Goal: Complete application form: Complete application form

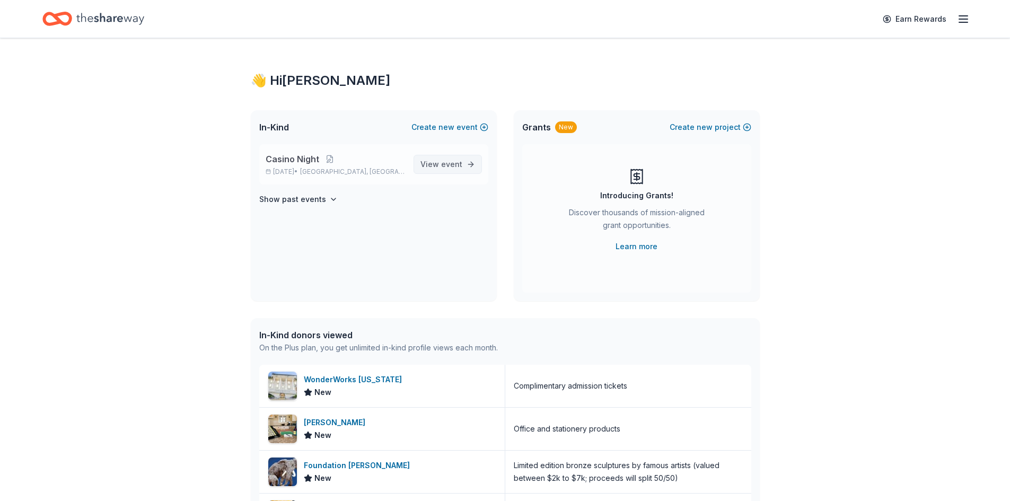
click at [459, 170] on span "View event" at bounding box center [442, 164] width 42 height 13
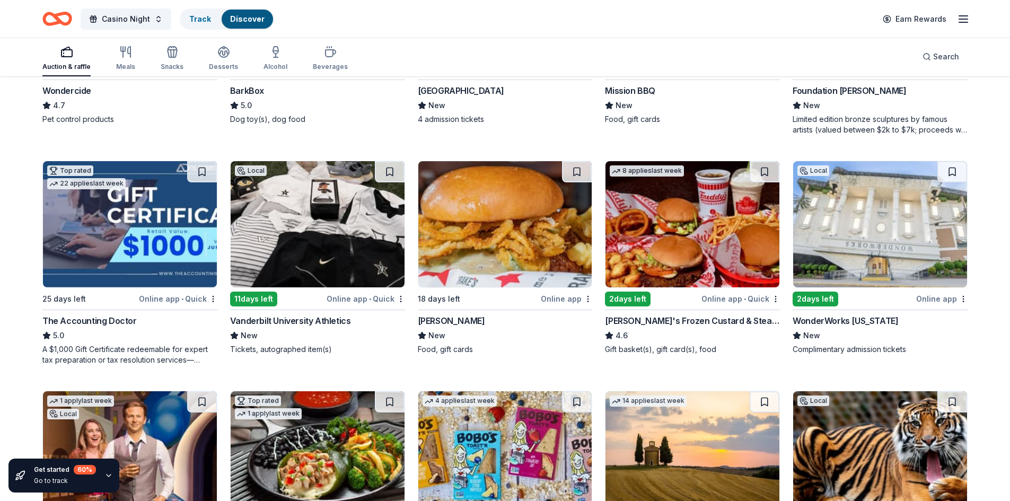
scroll to position [770, 0]
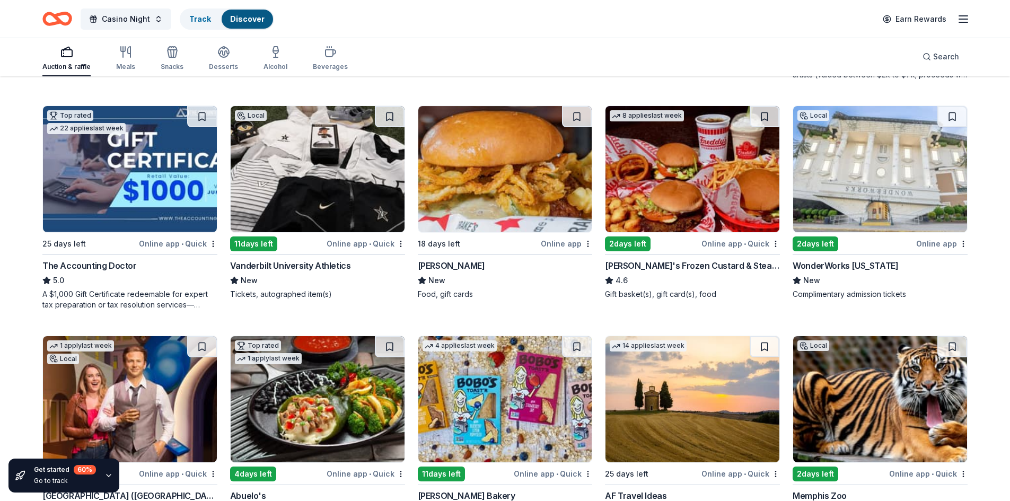
click at [317, 188] on img at bounding box center [318, 169] width 174 height 126
click at [705, 177] on img at bounding box center [693, 169] width 174 height 126
click at [922, 176] on img at bounding box center [880, 169] width 174 height 126
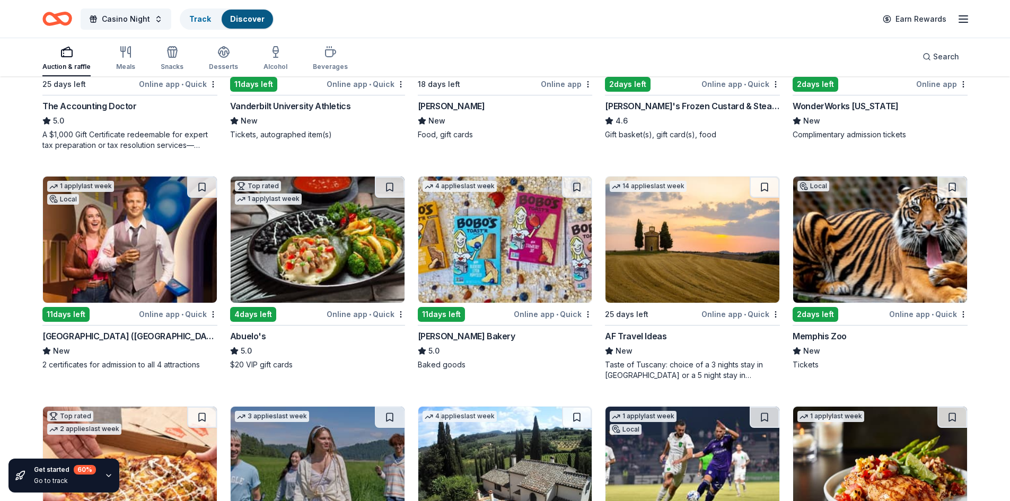
scroll to position [929, 0]
click at [105, 262] on img at bounding box center [130, 240] width 174 height 126
click at [312, 264] on img at bounding box center [318, 240] width 174 height 126
click at [502, 240] on img at bounding box center [505, 240] width 174 height 126
click at [852, 245] on img at bounding box center [880, 240] width 174 height 126
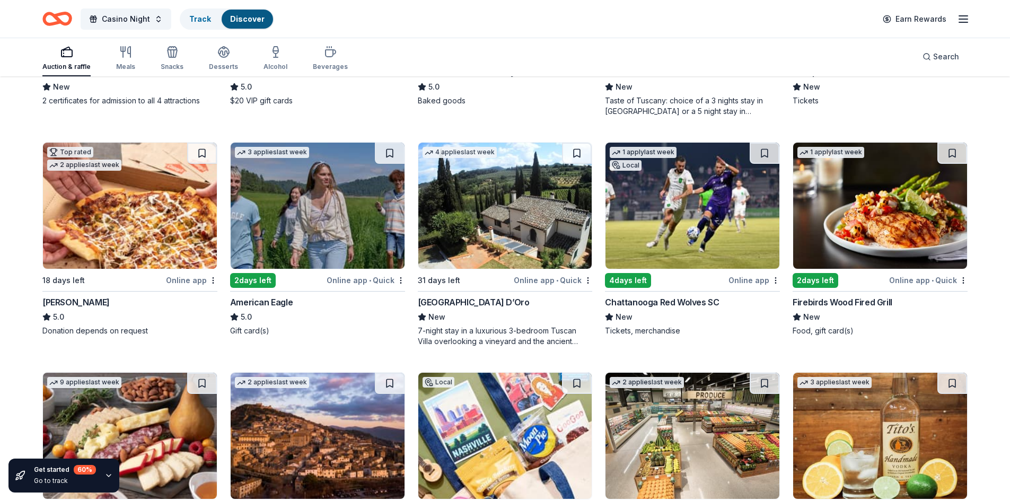
scroll to position [1194, 0]
click at [145, 227] on img at bounding box center [130, 205] width 174 height 126
click at [319, 194] on img at bounding box center [318, 205] width 174 height 126
click at [677, 216] on img at bounding box center [693, 205] width 174 height 126
click at [840, 221] on img at bounding box center [880, 205] width 174 height 126
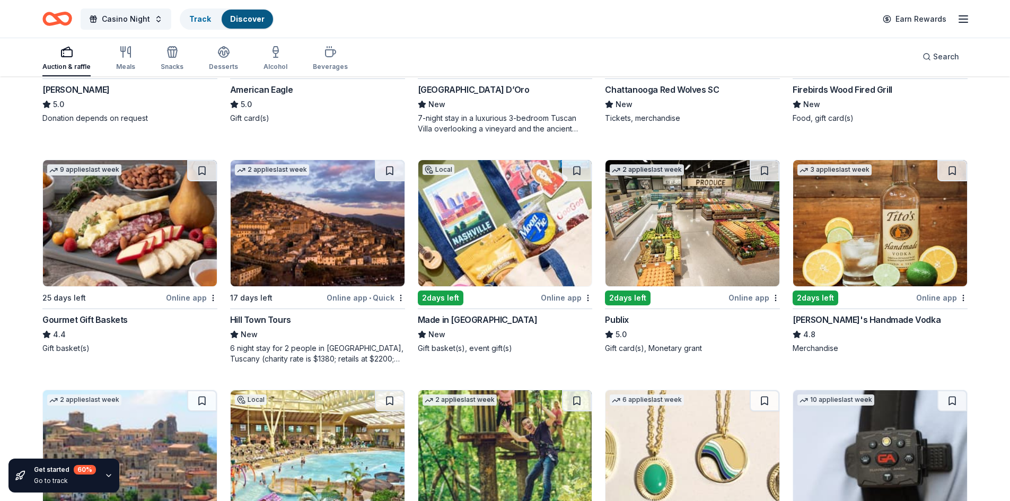
scroll to position [1459, 0]
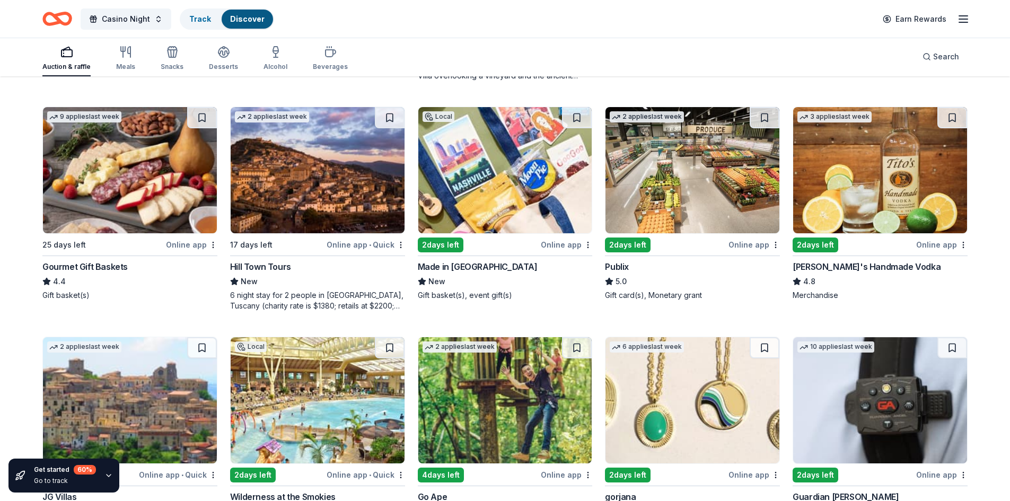
click at [124, 160] on img at bounding box center [130, 170] width 174 height 126
click at [495, 193] on img at bounding box center [505, 170] width 174 height 126
click at [662, 170] on img at bounding box center [693, 170] width 174 height 126
click at [899, 162] on img at bounding box center [880, 170] width 174 height 126
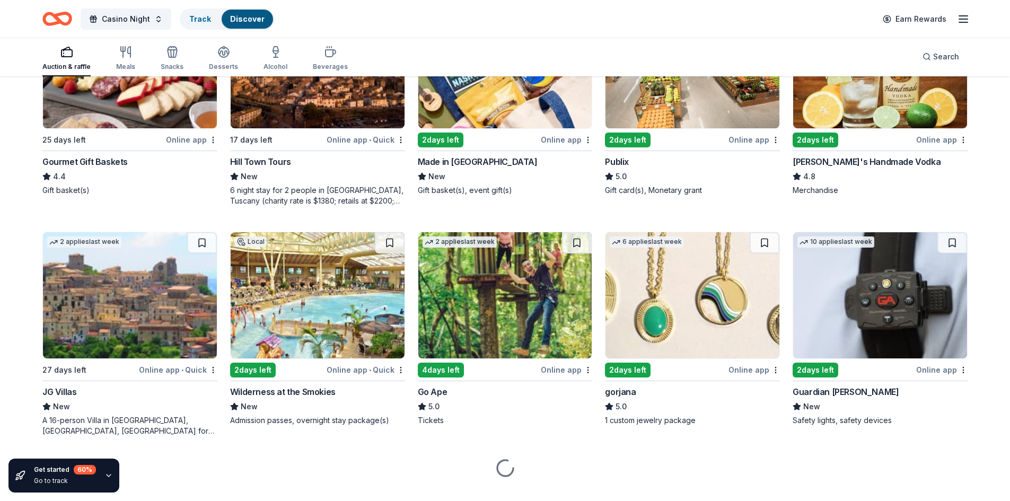
scroll to position [1565, 0]
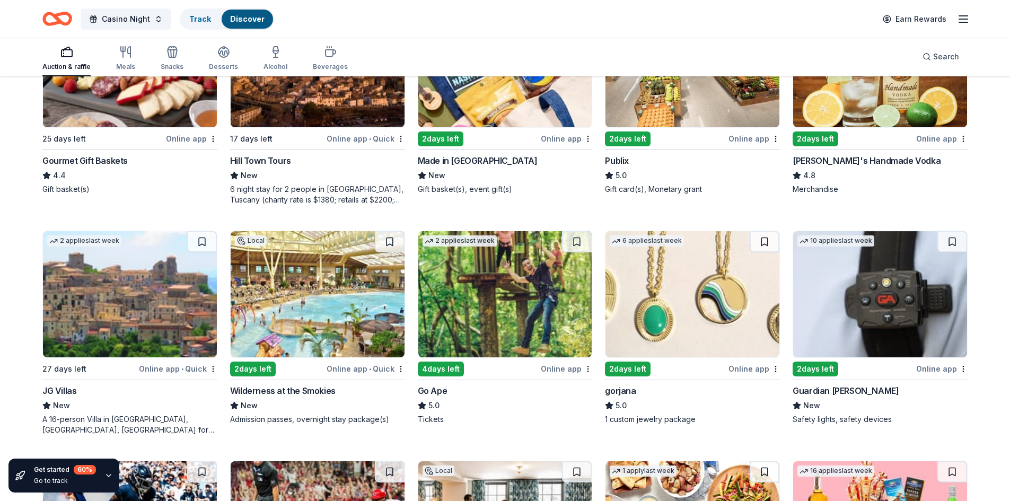
click at [679, 291] on img at bounding box center [693, 294] width 174 height 126
click at [316, 281] on img at bounding box center [318, 294] width 174 height 126
click at [484, 269] on img at bounding box center [505, 294] width 174 height 126
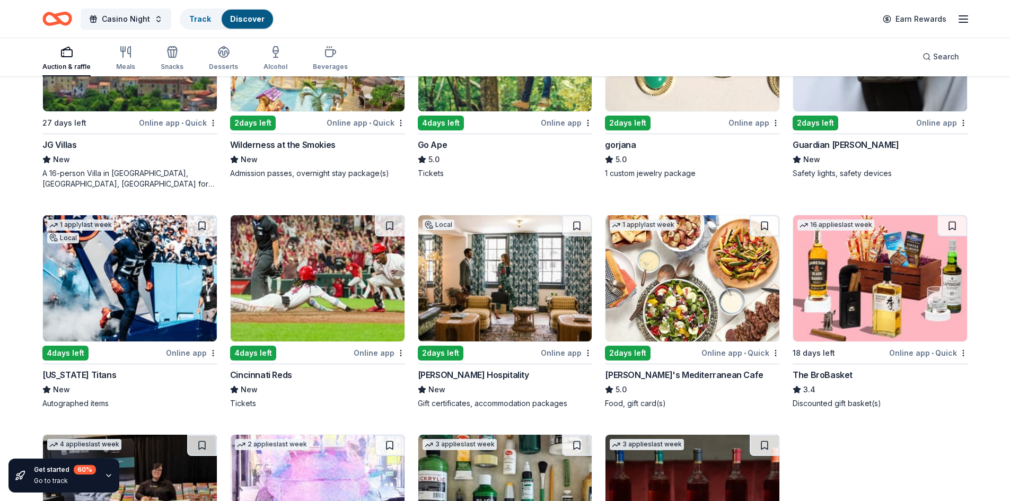
scroll to position [1830, 0]
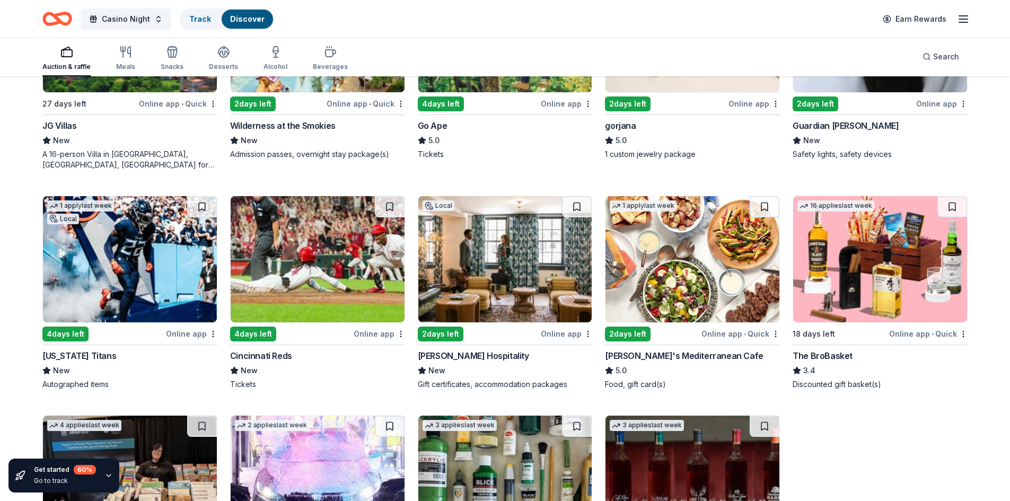
click at [164, 248] on img at bounding box center [130, 259] width 174 height 126
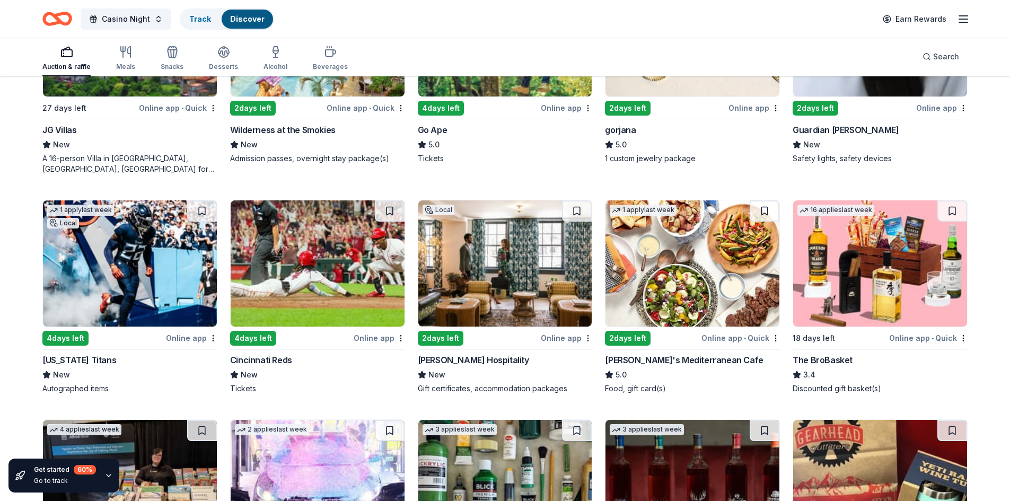
scroll to position [1822, 0]
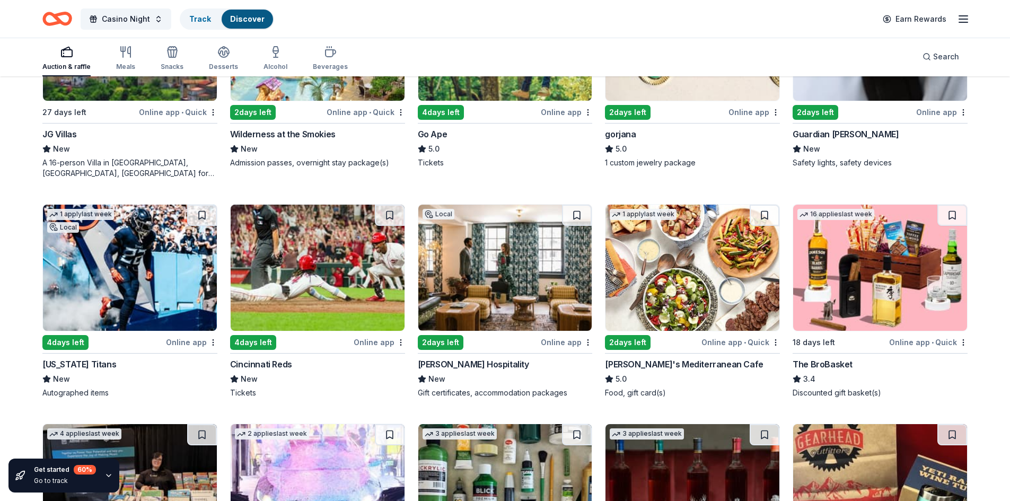
click at [501, 264] on img at bounding box center [505, 268] width 174 height 126
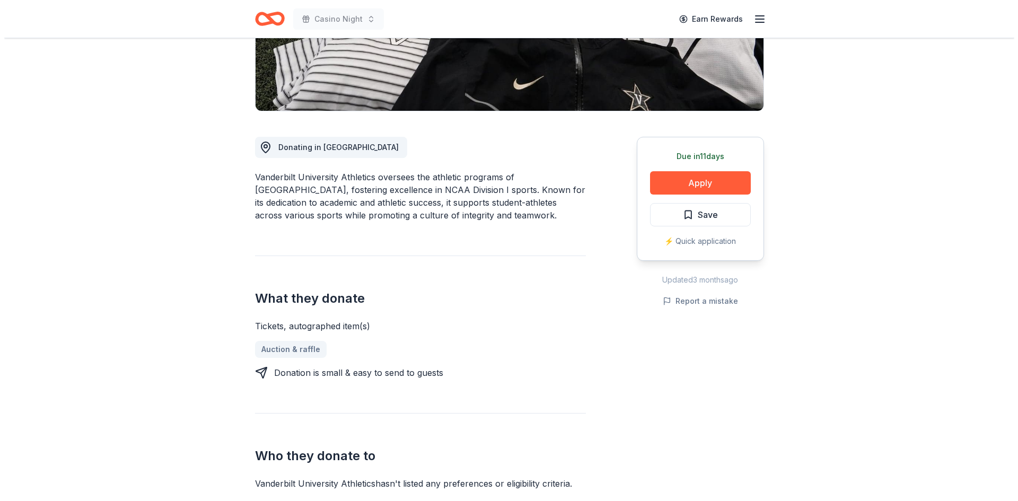
scroll to position [212, 0]
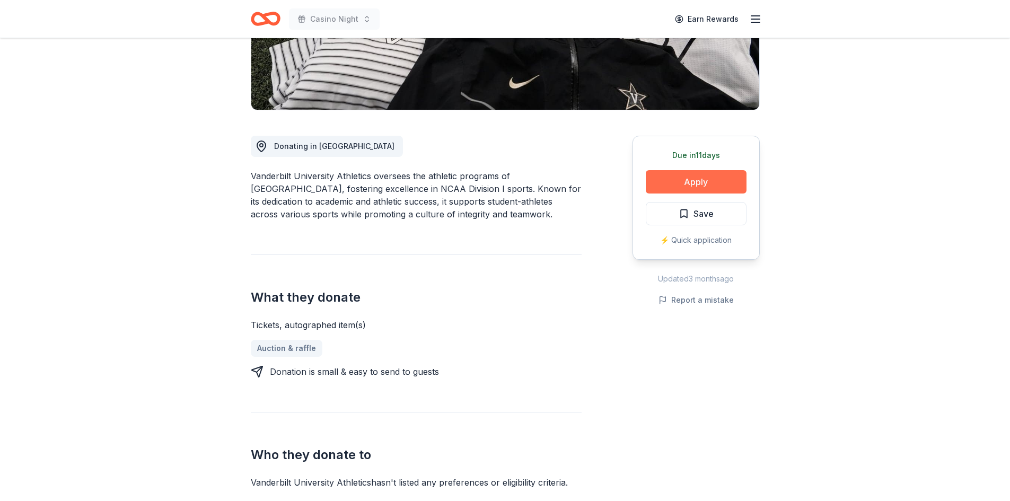
click at [682, 181] on button "Apply" at bounding box center [696, 181] width 101 height 23
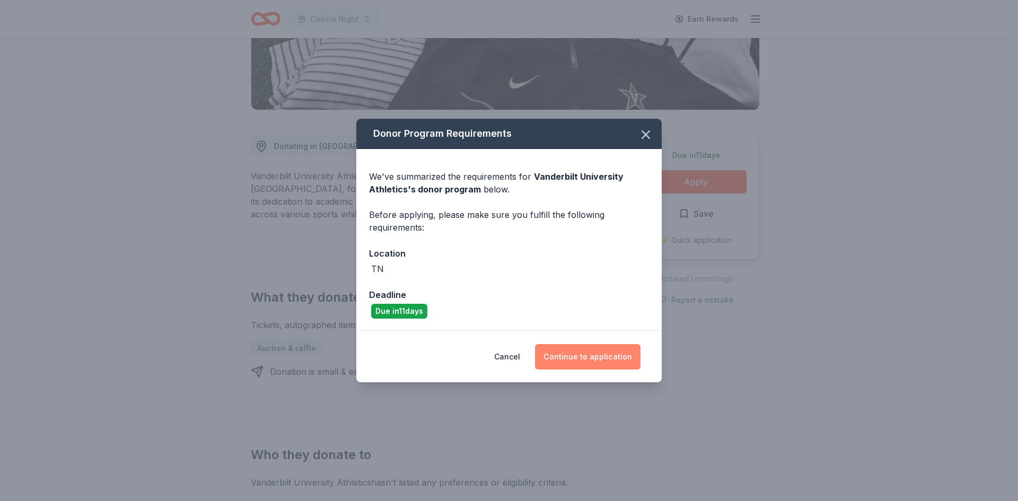
click at [584, 356] on button "Continue to application" at bounding box center [588, 356] width 106 height 25
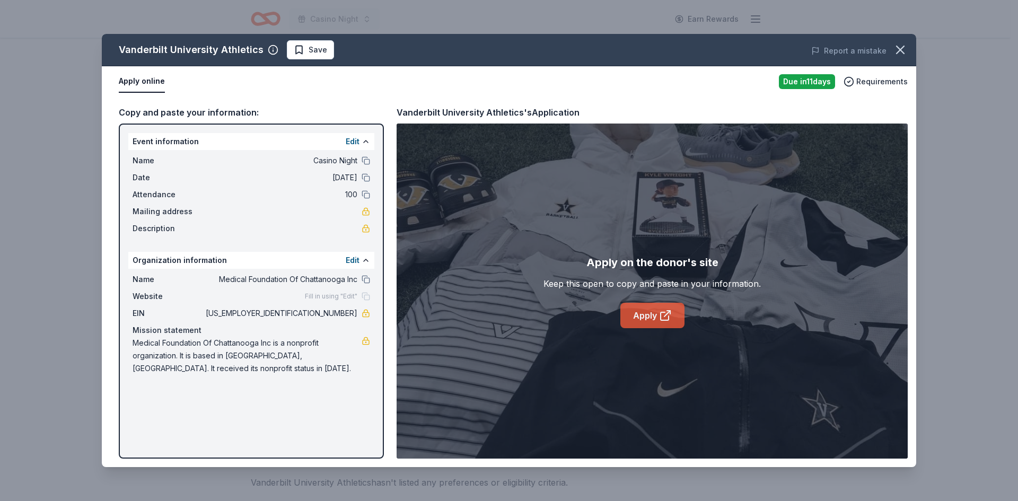
click at [637, 314] on link "Apply" at bounding box center [653, 315] width 64 height 25
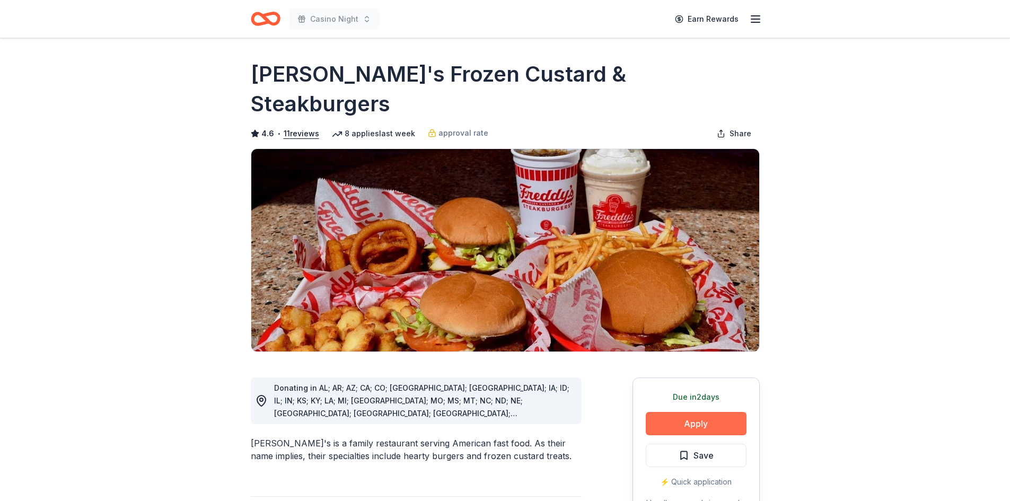
click at [679, 412] on button "Apply" at bounding box center [696, 423] width 101 height 23
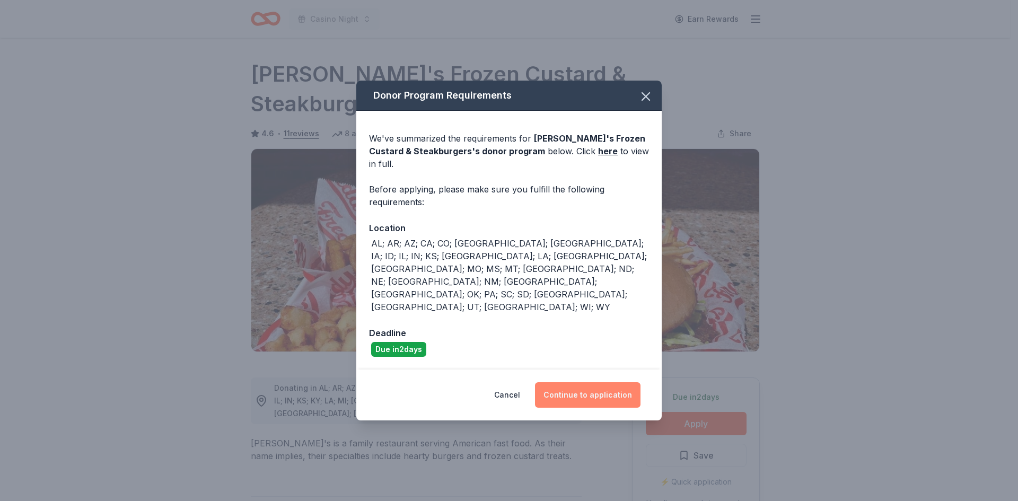
click at [625, 382] on button "Continue to application" at bounding box center [588, 394] width 106 height 25
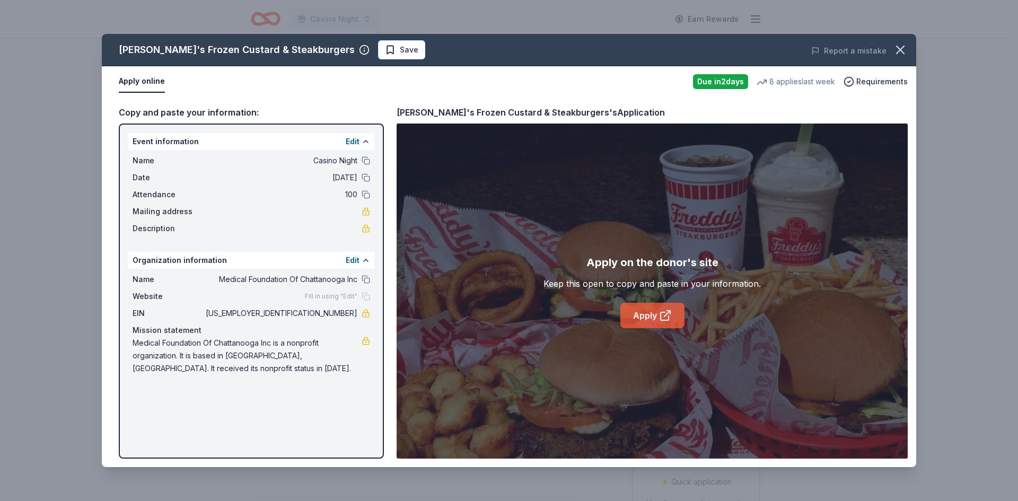
click at [661, 311] on icon at bounding box center [665, 315] width 13 height 13
click at [899, 51] on icon "button" at bounding box center [900, 49] width 7 height 7
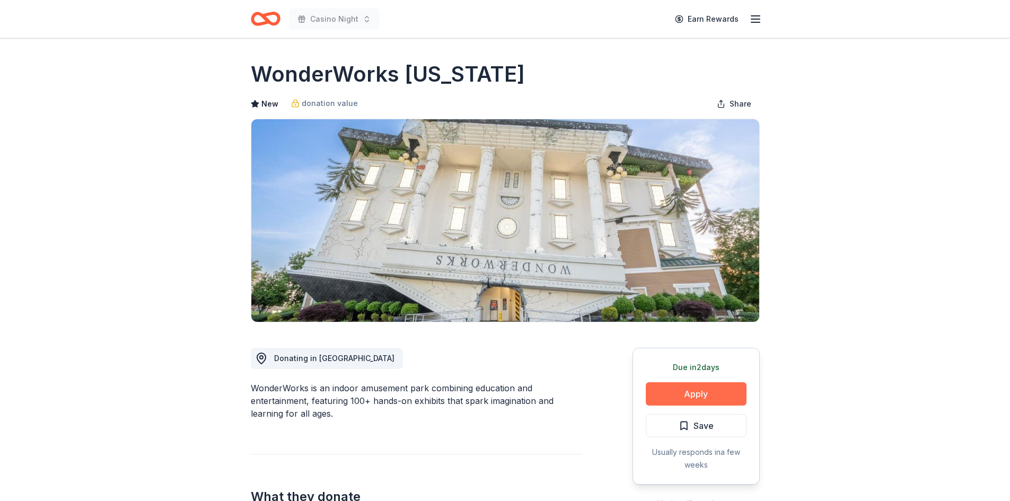
click at [671, 392] on button "Apply" at bounding box center [696, 393] width 101 height 23
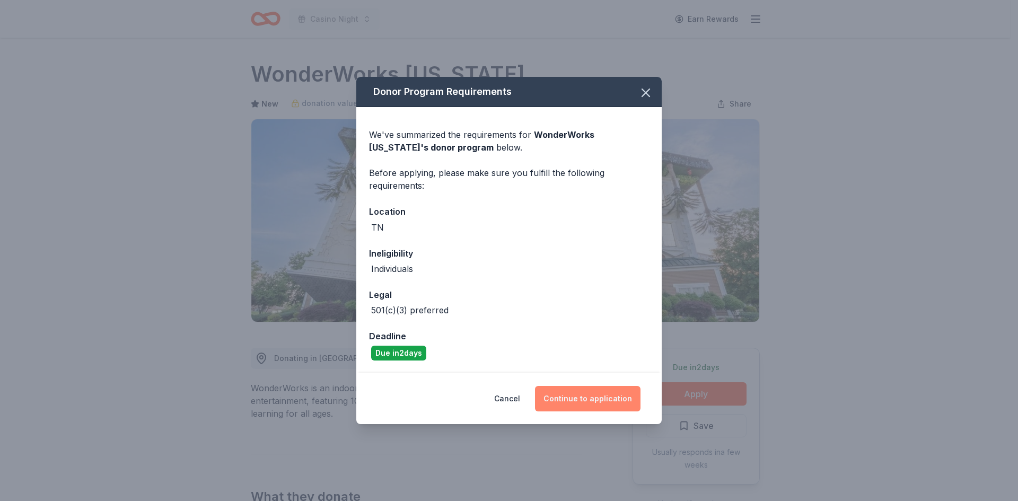
click at [598, 400] on button "Continue to application" at bounding box center [588, 398] width 106 height 25
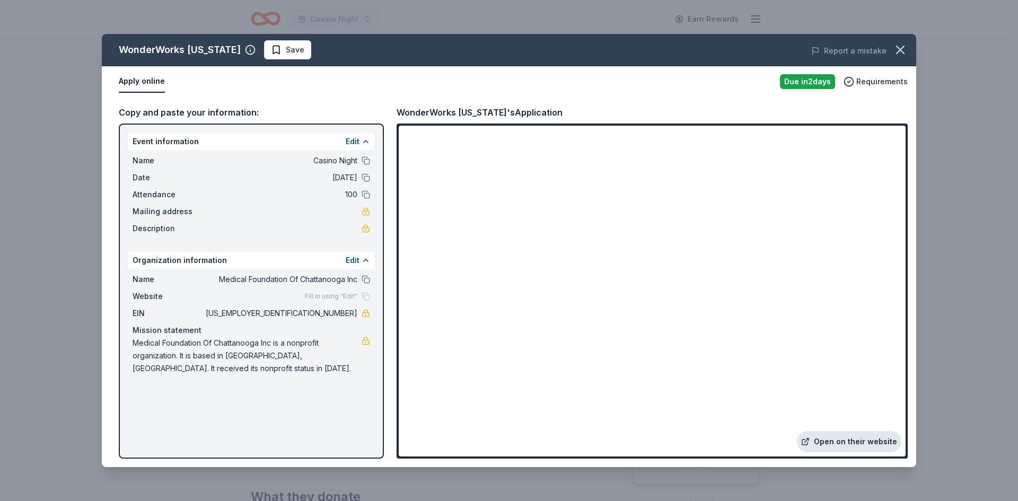
click at [836, 441] on link "Open on their website" at bounding box center [849, 441] width 104 height 21
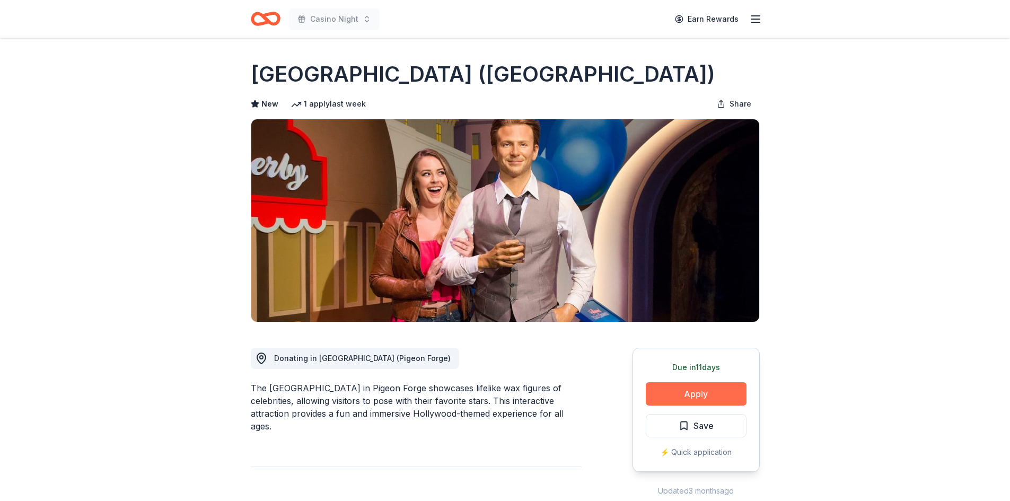
click at [688, 399] on button "Apply" at bounding box center [696, 393] width 101 height 23
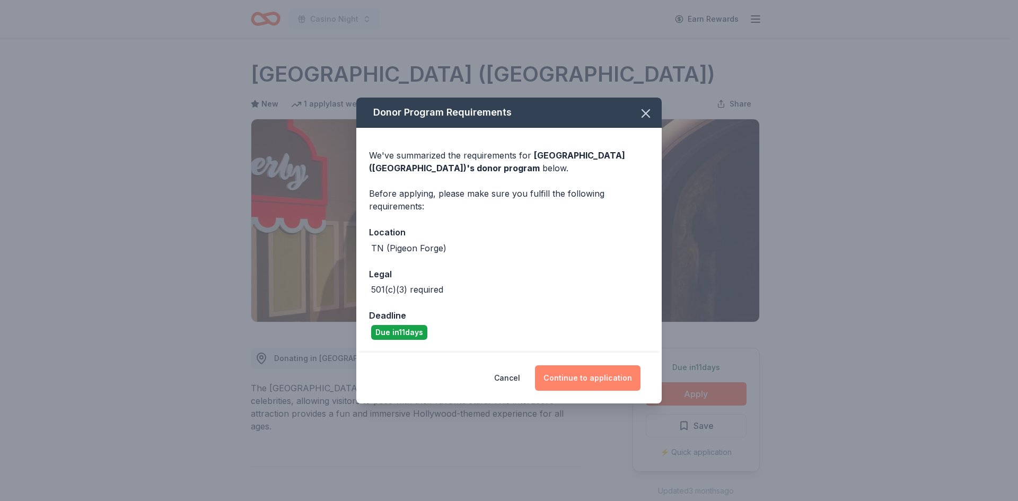
click at [588, 382] on button "Continue to application" at bounding box center [588, 377] width 106 height 25
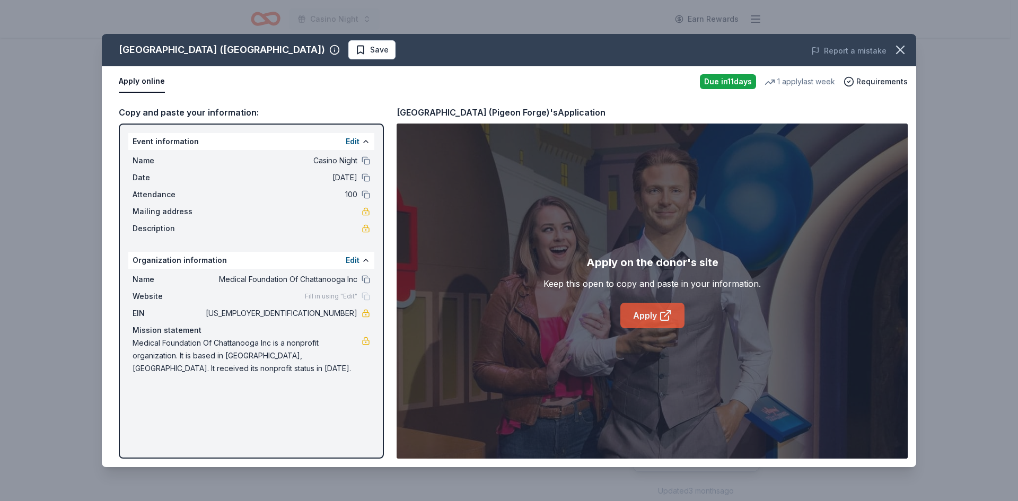
click at [644, 311] on link "Apply" at bounding box center [653, 315] width 64 height 25
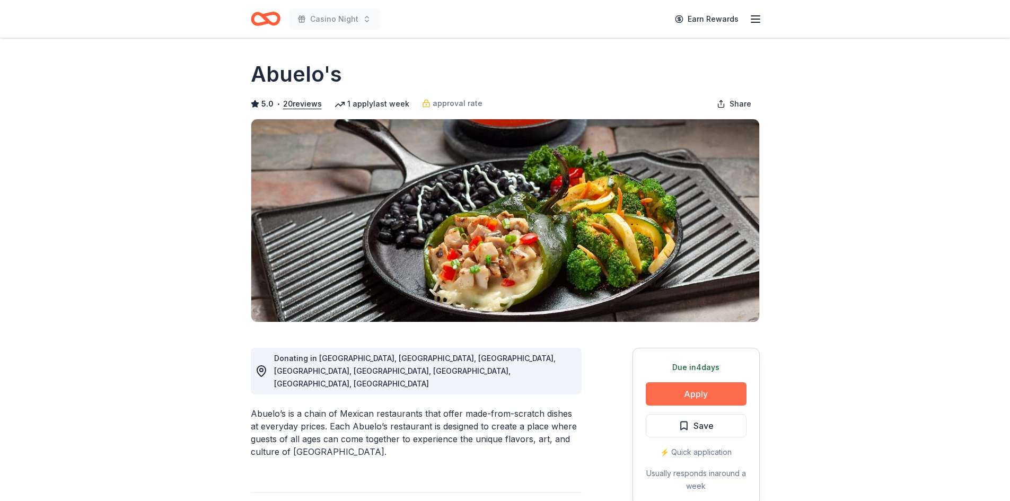
click at [739, 393] on button "Apply" at bounding box center [696, 393] width 101 height 23
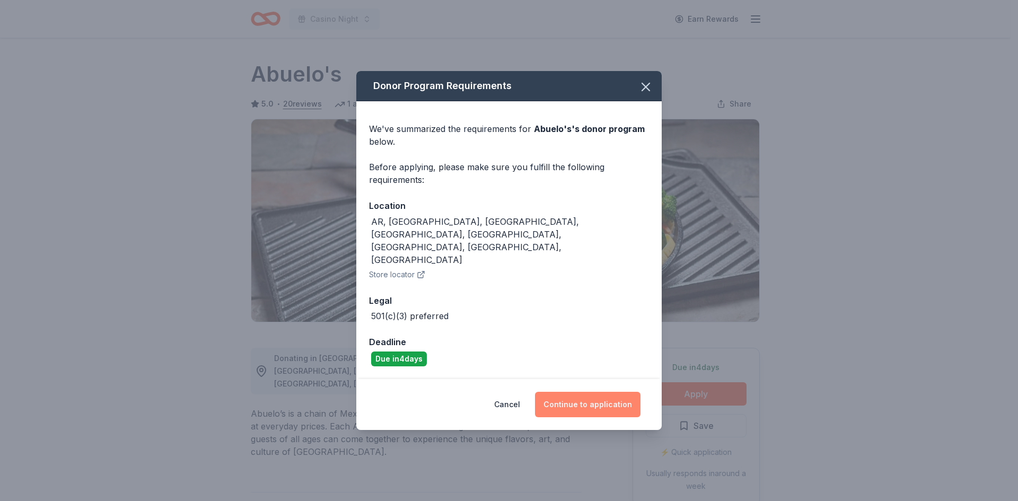
click at [628, 392] on button "Continue to application" at bounding box center [588, 404] width 106 height 25
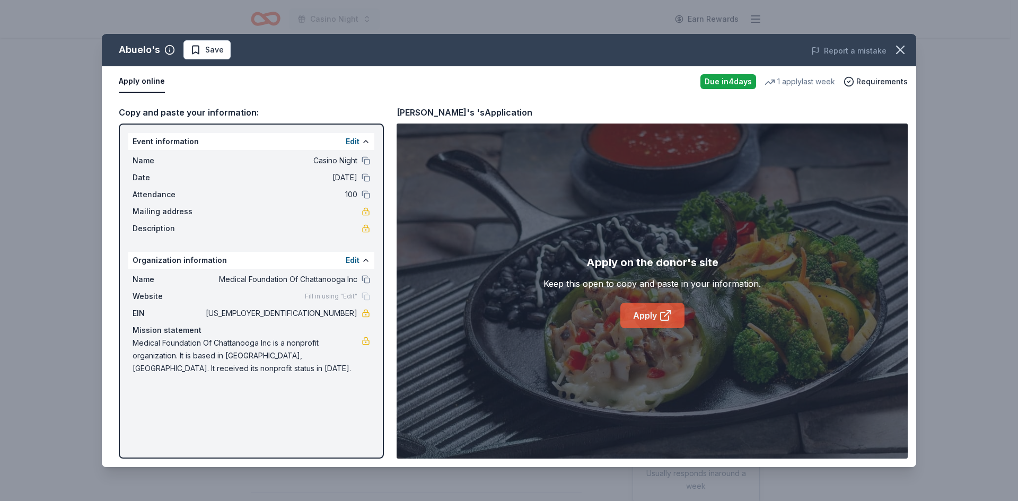
click at [644, 319] on link "Apply" at bounding box center [653, 315] width 64 height 25
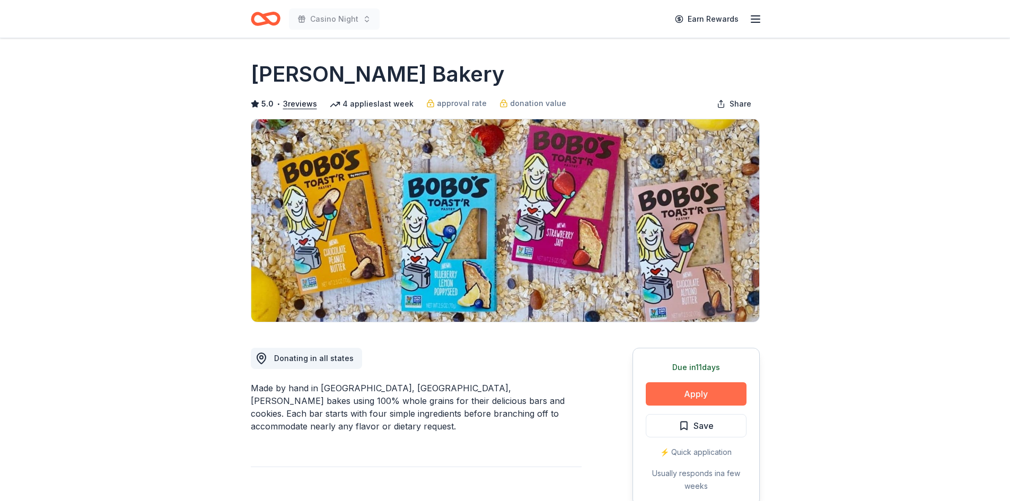
click at [695, 395] on button "Apply" at bounding box center [696, 393] width 101 height 23
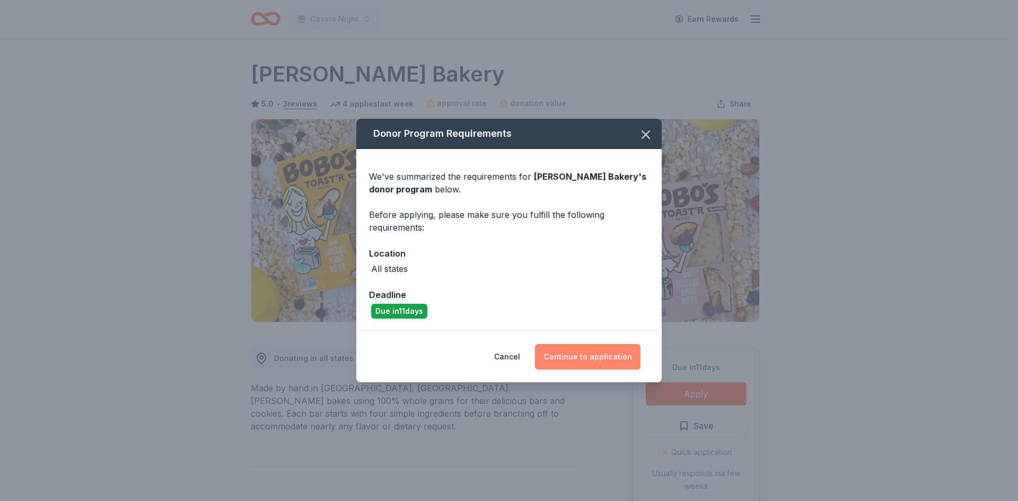
click at [591, 360] on button "Continue to application" at bounding box center [588, 356] width 106 height 25
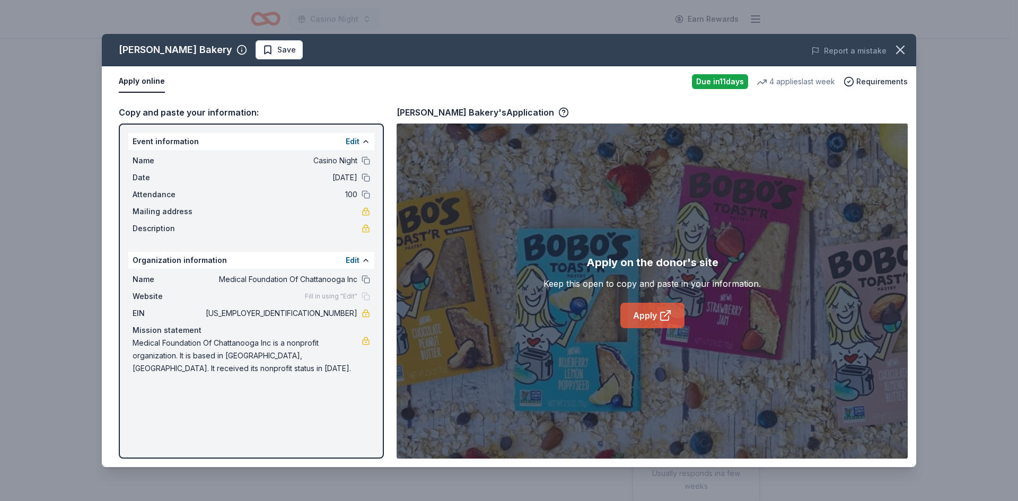
click at [649, 312] on link "Apply" at bounding box center [653, 315] width 64 height 25
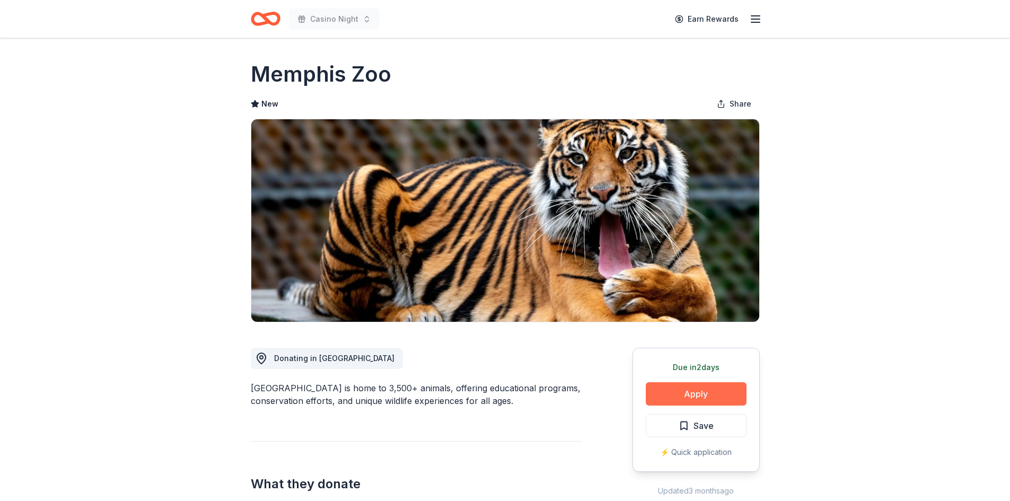
click at [710, 389] on button "Apply" at bounding box center [696, 393] width 101 height 23
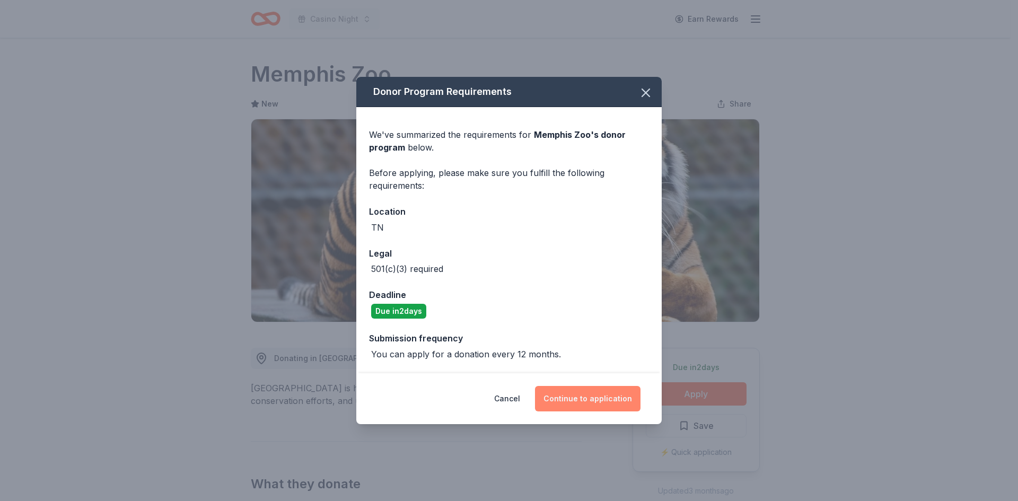
click at [597, 391] on button "Continue to application" at bounding box center [588, 398] width 106 height 25
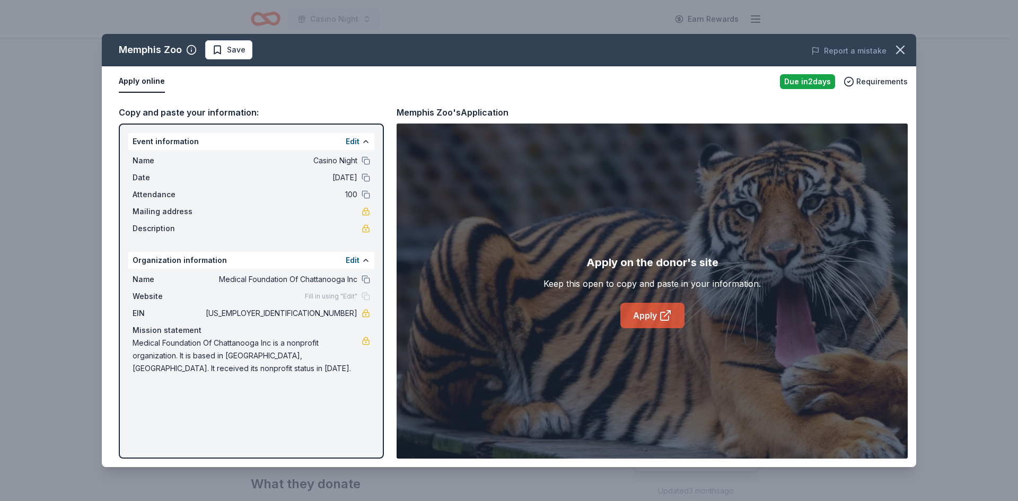
click at [648, 311] on link "Apply" at bounding box center [653, 315] width 64 height 25
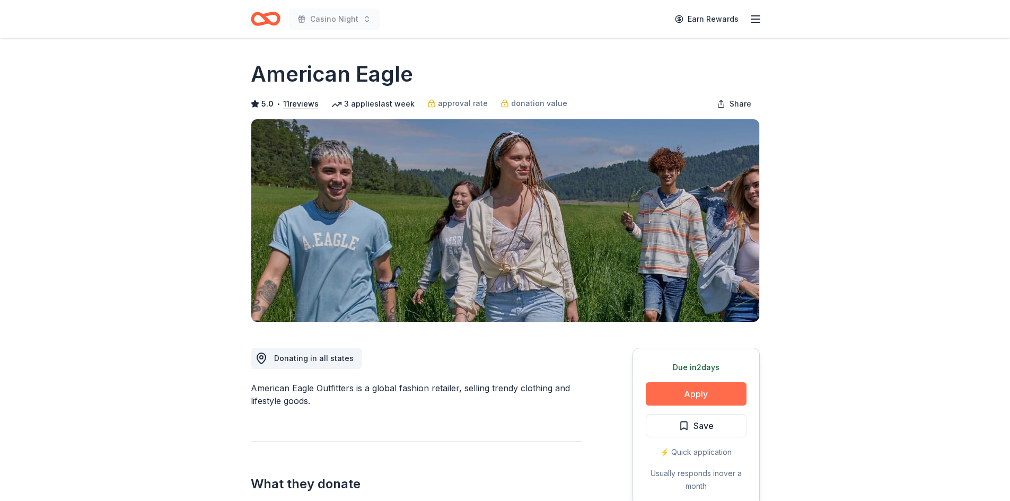
click at [663, 396] on button "Apply" at bounding box center [696, 393] width 101 height 23
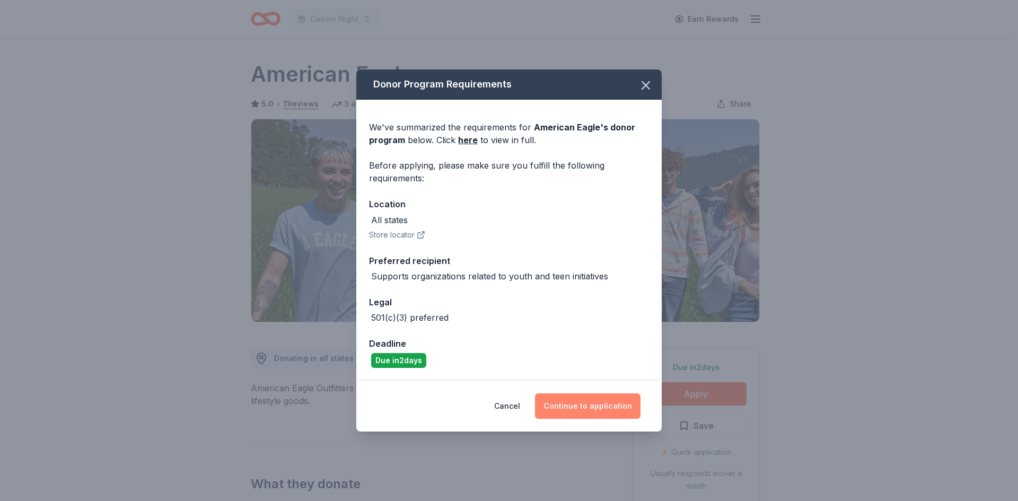
click at [607, 410] on button "Continue to application" at bounding box center [588, 406] width 106 height 25
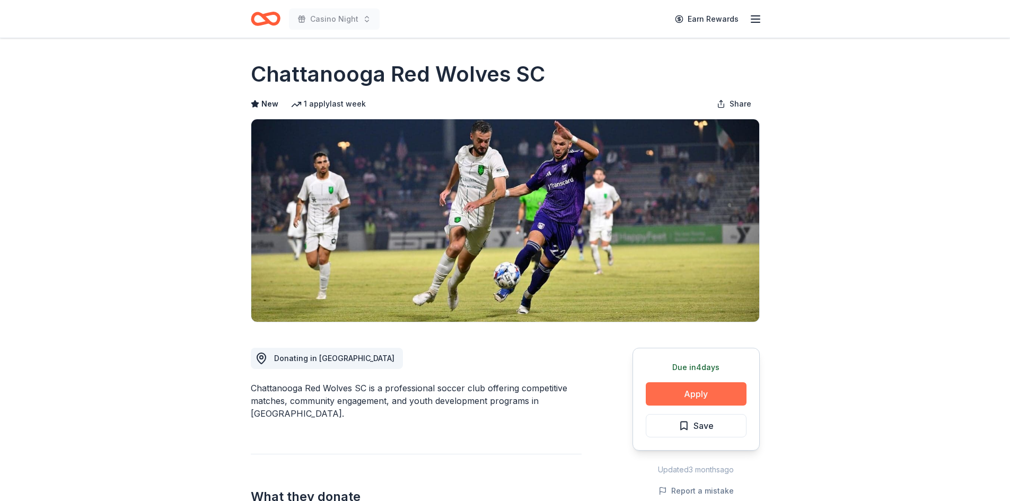
click at [691, 403] on button "Apply" at bounding box center [696, 393] width 101 height 23
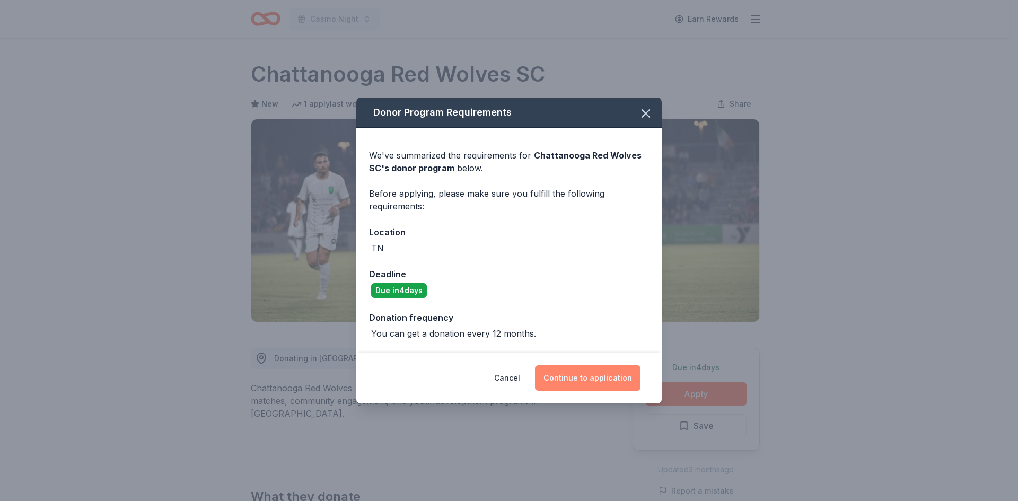
click at [615, 380] on button "Continue to application" at bounding box center [588, 377] width 106 height 25
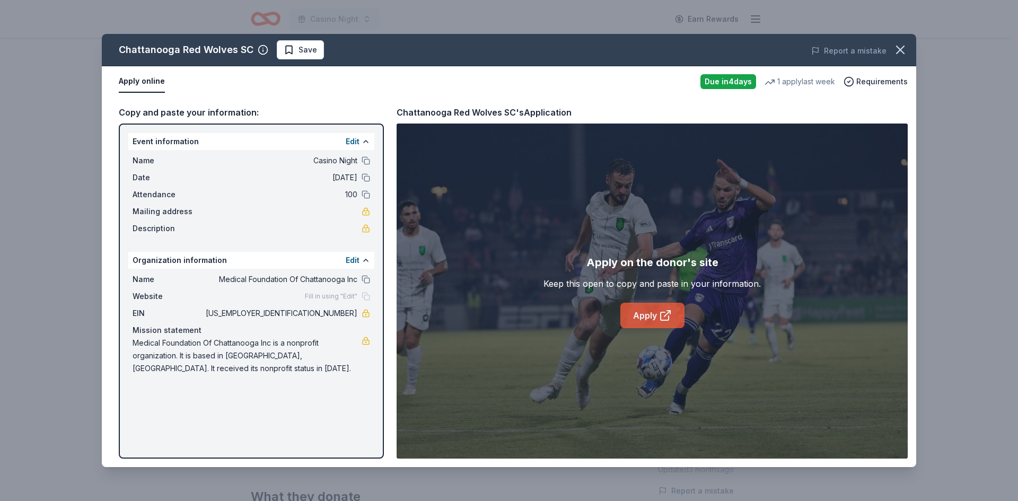
click at [637, 321] on link "Apply" at bounding box center [653, 315] width 64 height 25
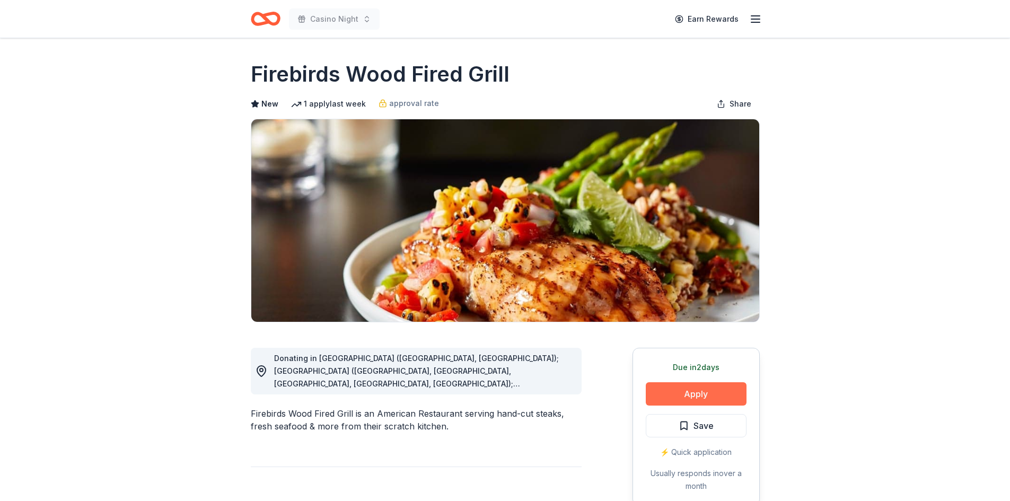
click at [721, 388] on button "Apply" at bounding box center [696, 393] width 101 height 23
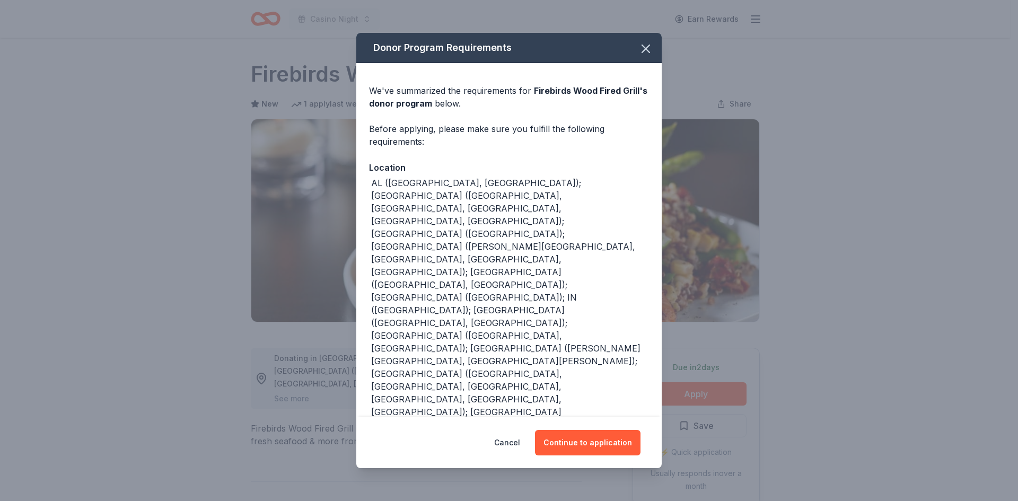
click at [905, 254] on div "Donor Program Requirements We've summarized the requirements for Firebirds Wood…" at bounding box center [509, 250] width 1018 height 501
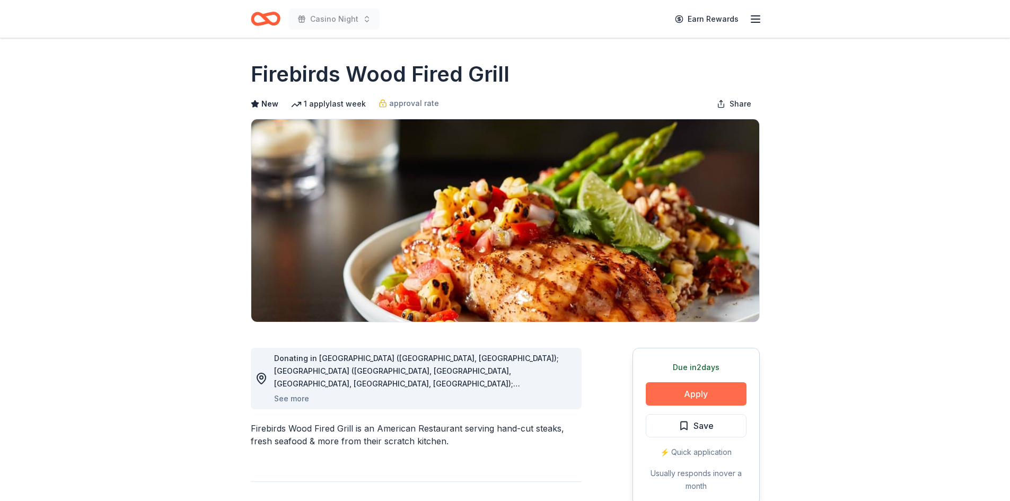
click at [693, 394] on button "Apply" at bounding box center [696, 393] width 101 height 23
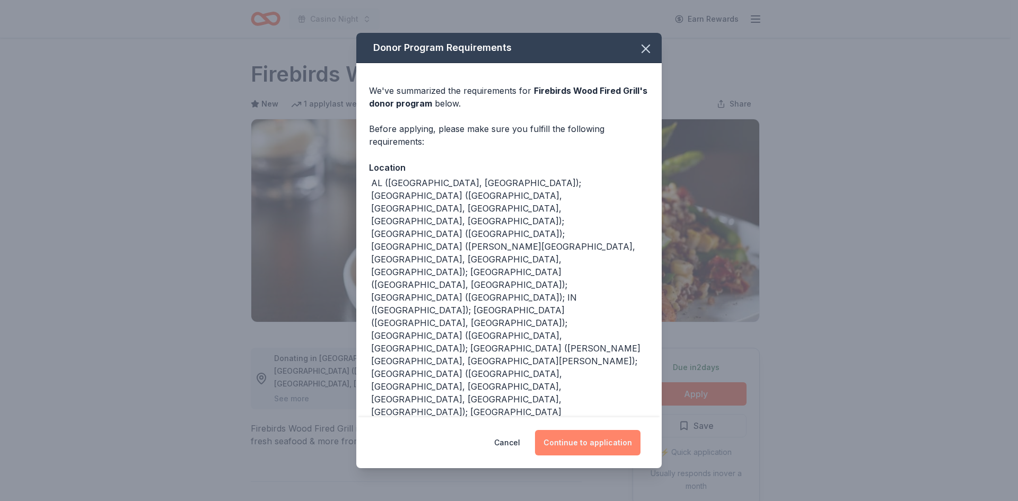
click at [583, 432] on button "Continue to application" at bounding box center [588, 442] width 106 height 25
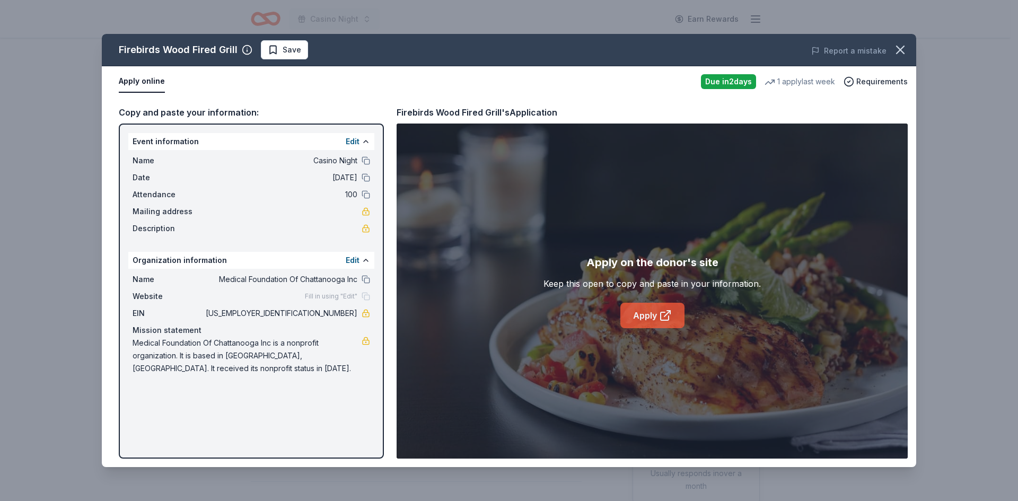
click at [651, 313] on link "Apply" at bounding box center [653, 315] width 64 height 25
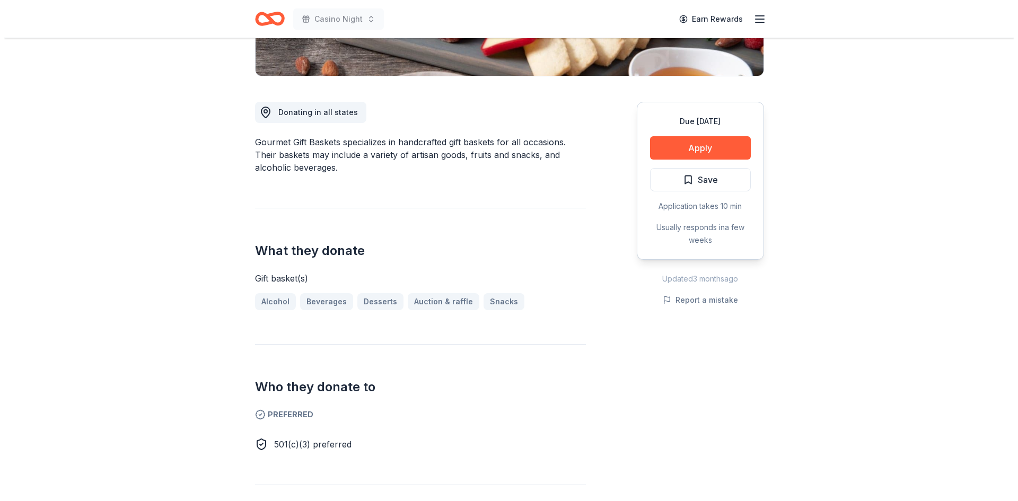
scroll to position [265, 0]
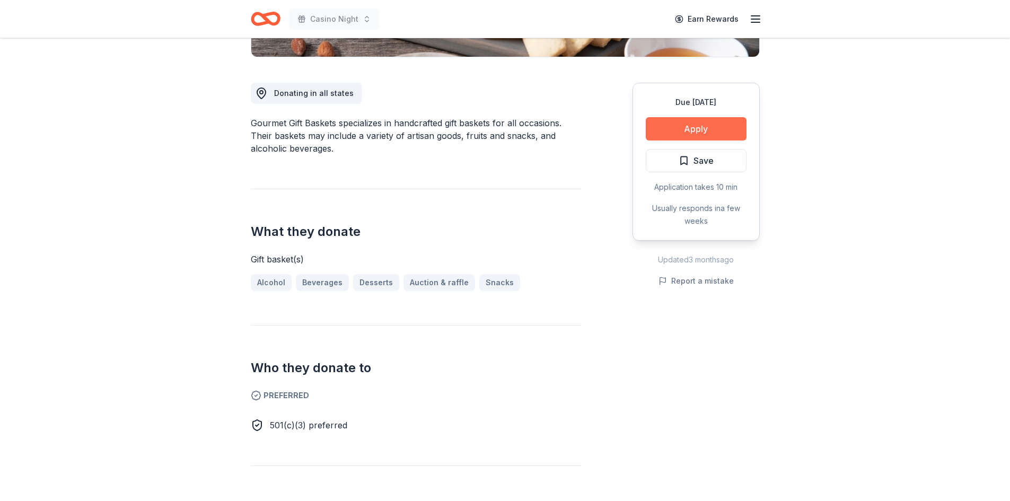
click at [670, 136] on button "Apply" at bounding box center [696, 128] width 101 height 23
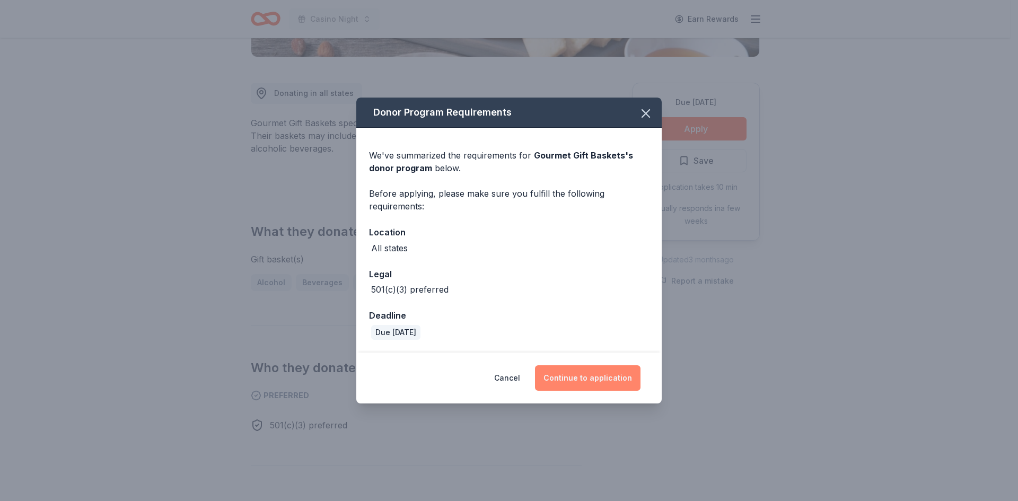
click at [595, 375] on button "Continue to application" at bounding box center [588, 377] width 106 height 25
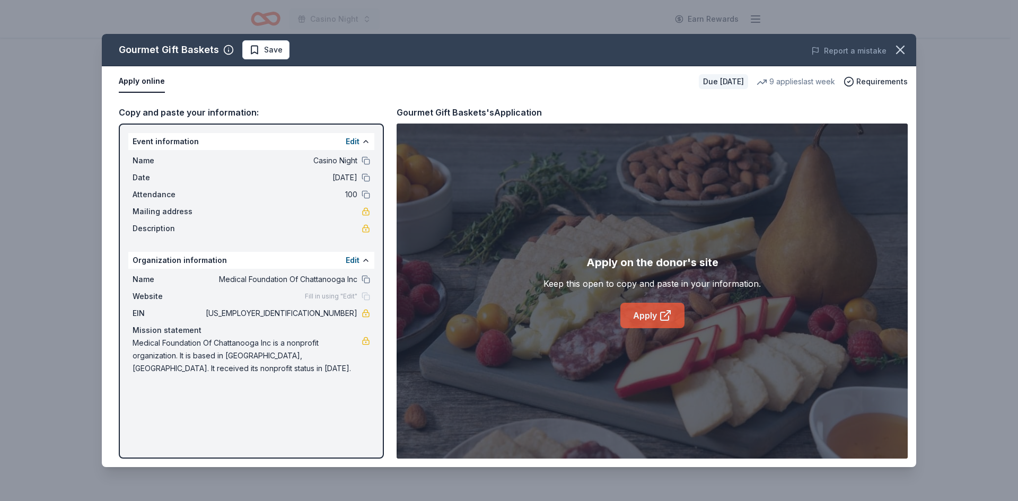
click at [650, 313] on link "Apply" at bounding box center [653, 315] width 64 height 25
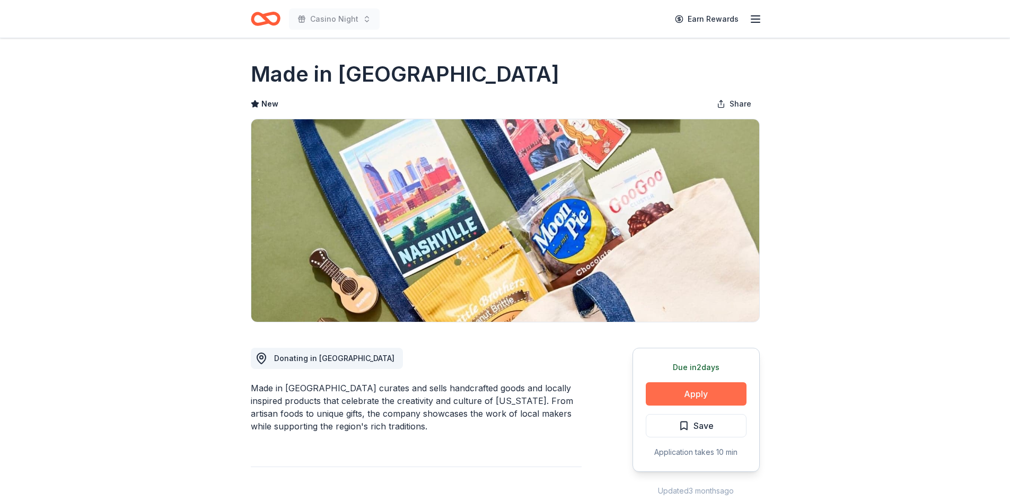
click at [686, 404] on button "Apply" at bounding box center [696, 393] width 101 height 23
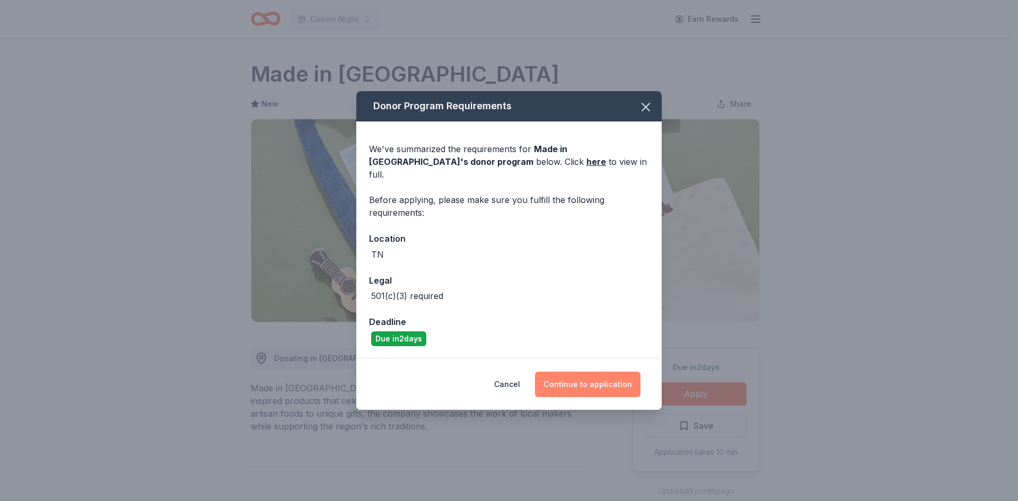
click at [615, 373] on button "Continue to application" at bounding box center [588, 384] width 106 height 25
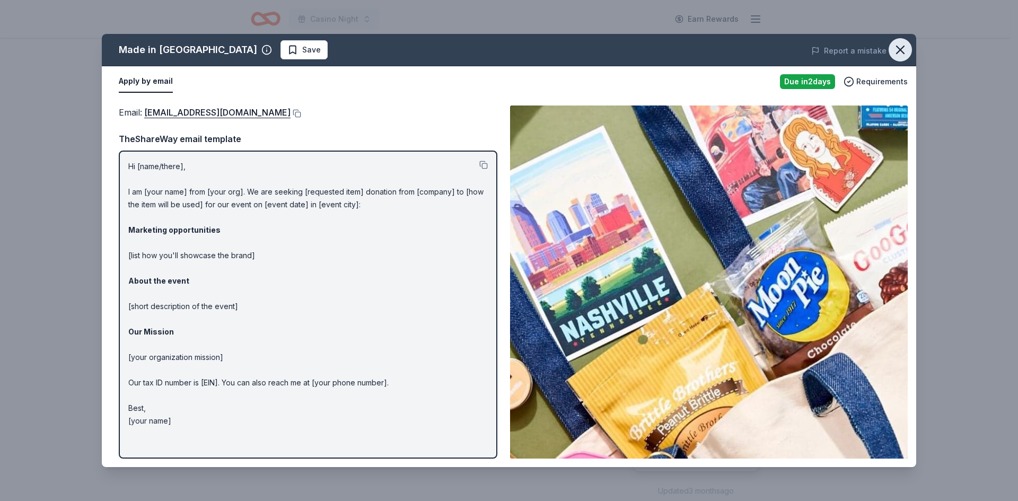
click at [901, 48] on icon "button" at bounding box center [900, 49] width 15 height 15
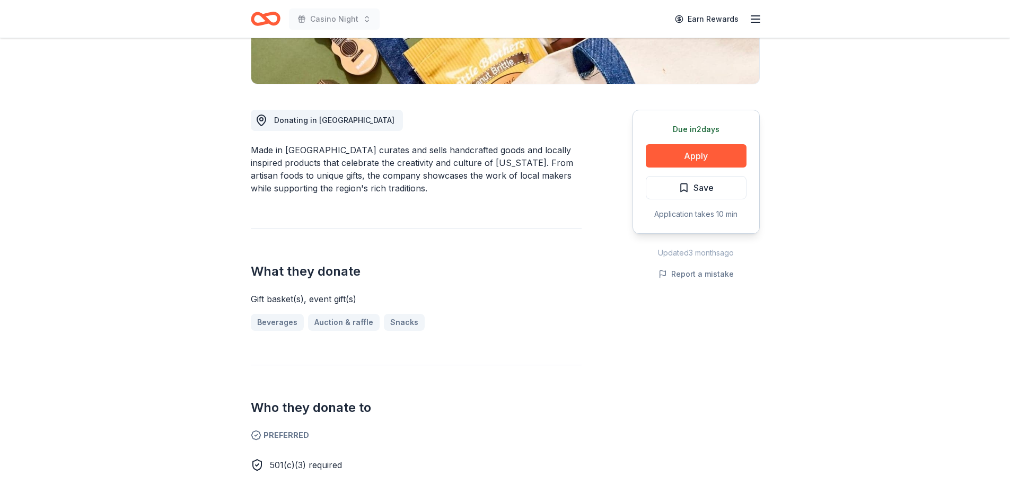
scroll to position [53, 0]
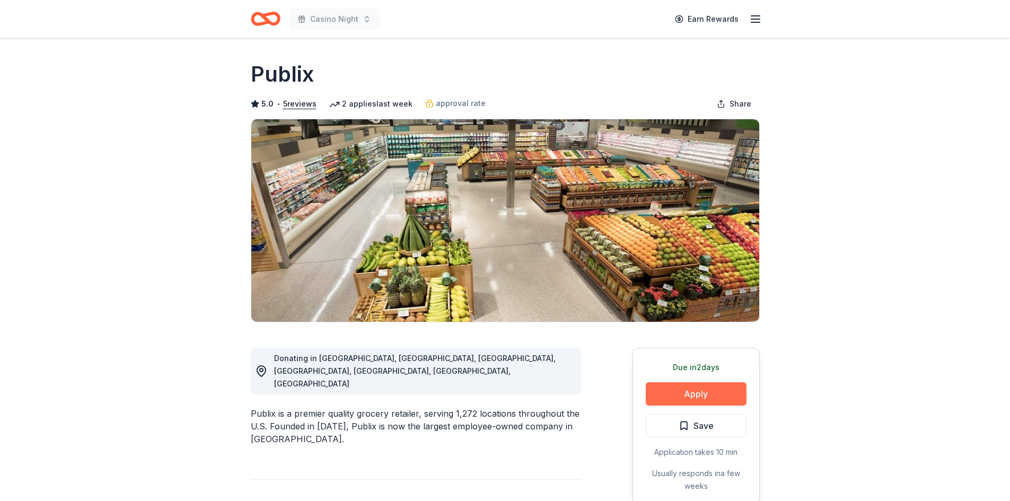
click at [714, 392] on button "Apply" at bounding box center [696, 393] width 101 height 23
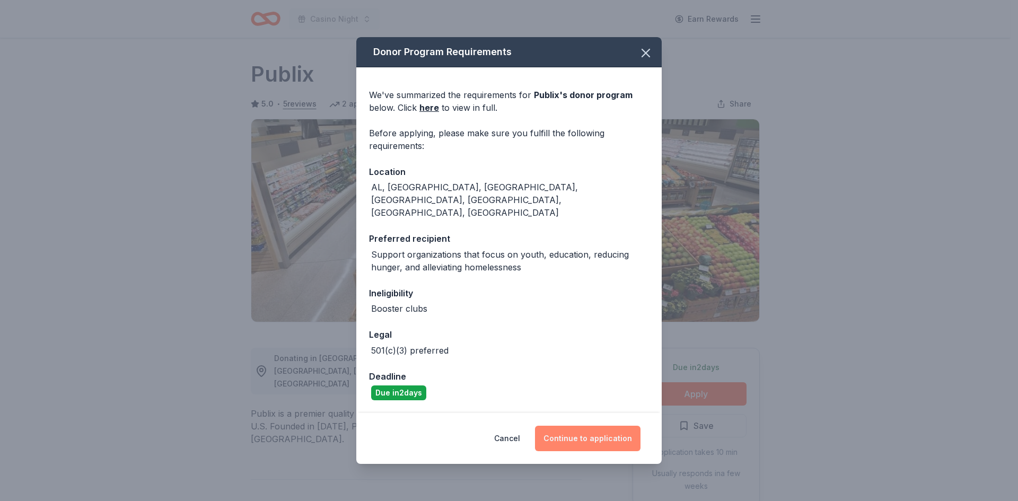
click at [571, 426] on button "Continue to application" at bounding box center [588, 438] width 106 height 25
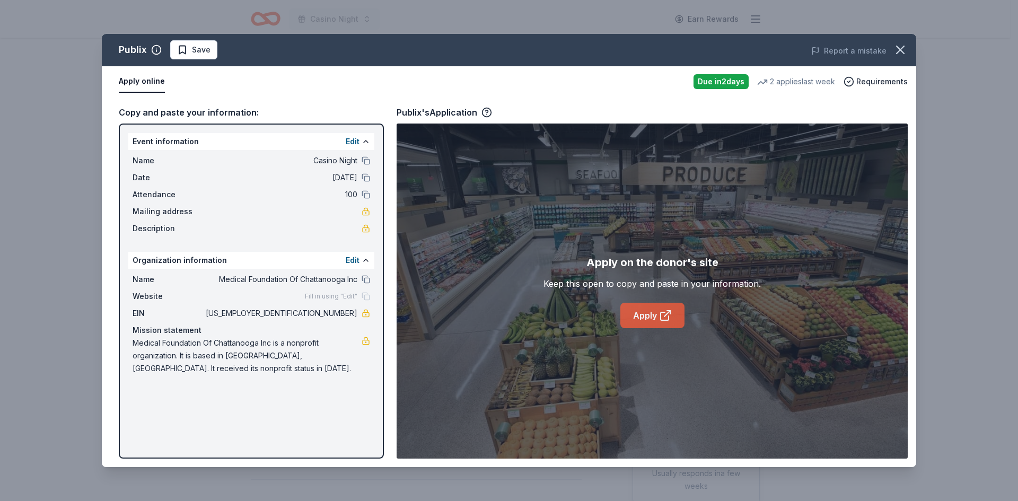
click at [659, 318] on icon at bounding box center [665, 315] width 13 height 13
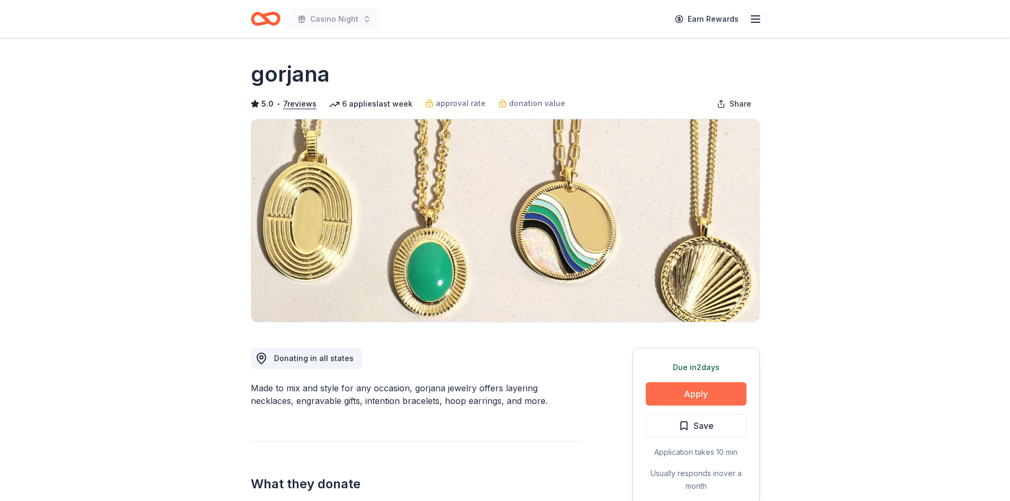
click at [701, 397] on button "Apply" at bounding box center [696, 393] width 101 height 23
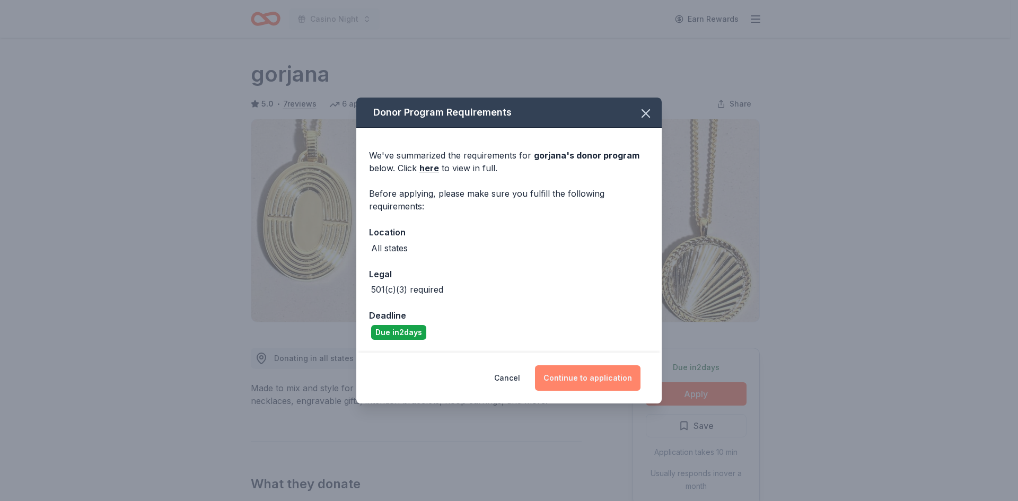
click at [604, 372] on button "Continue to application" at bounding box center [588, 377] width 106 height 25
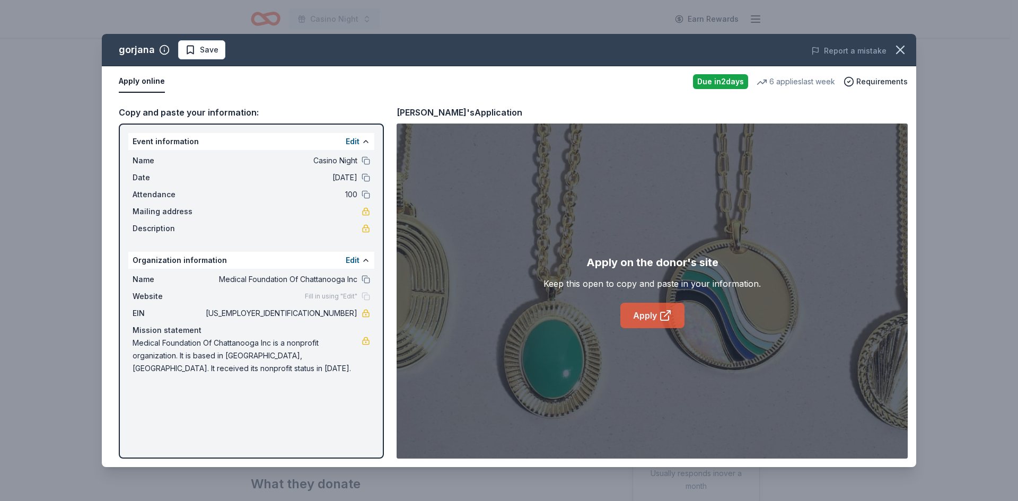
click at [641, 315] on link "Apply" at bounding box center [653, 315] width 64 height 25
click at [903, 47] on icon "button" at bounding box center [900, 49] width 7 height 7
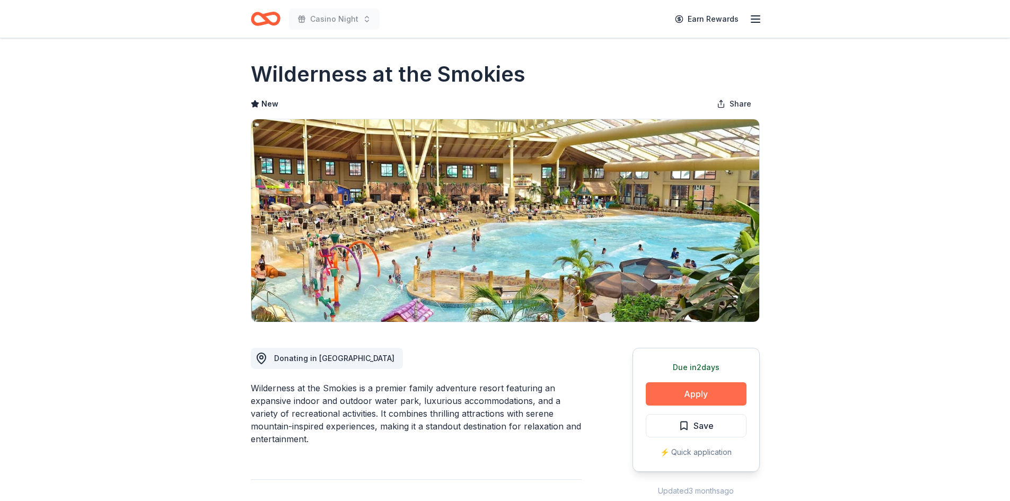
click at [652, 395] on button "Apply" at bounding box center [696, 393] width 101 height 23
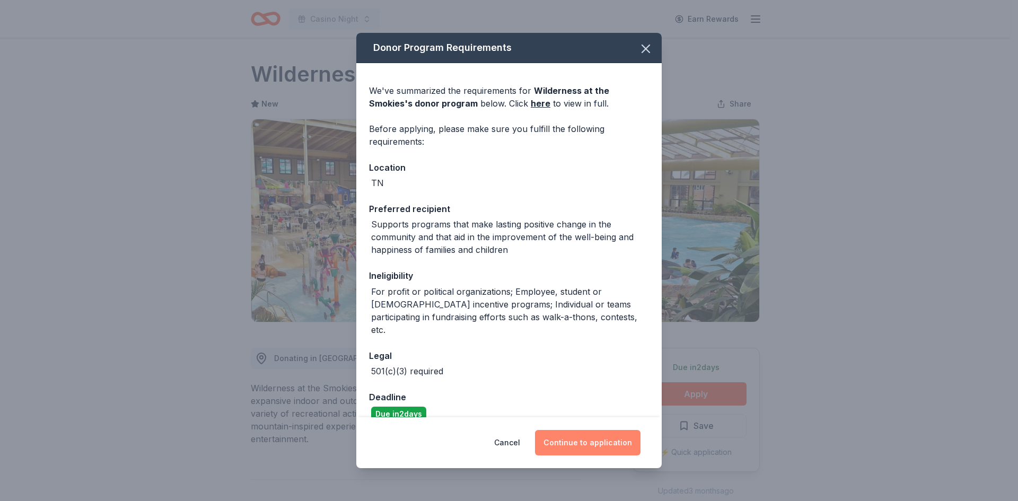
click at [586, 443] on button "Continue to application" at bounding box center [588, 442] width 106 height 25
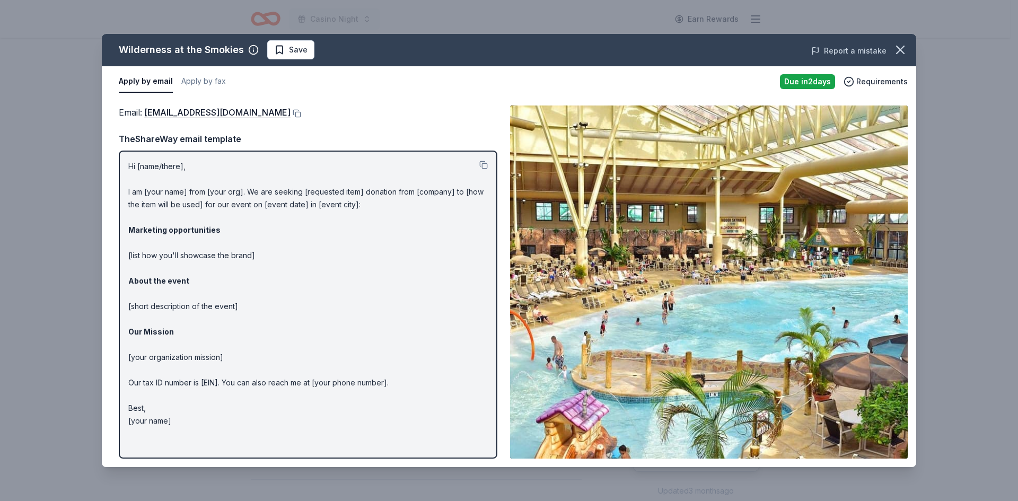
click at [883, 55] on button "Report a mistake" at bounding box center [848, 51] width 75 height 13
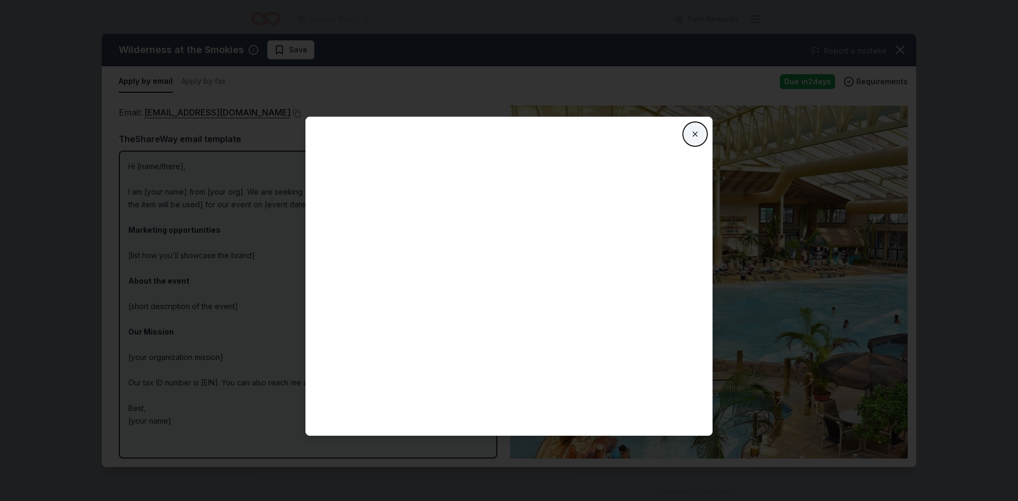
click at [687, 135] on button "Close" at bounding box center [695, 134] width 21 height 21
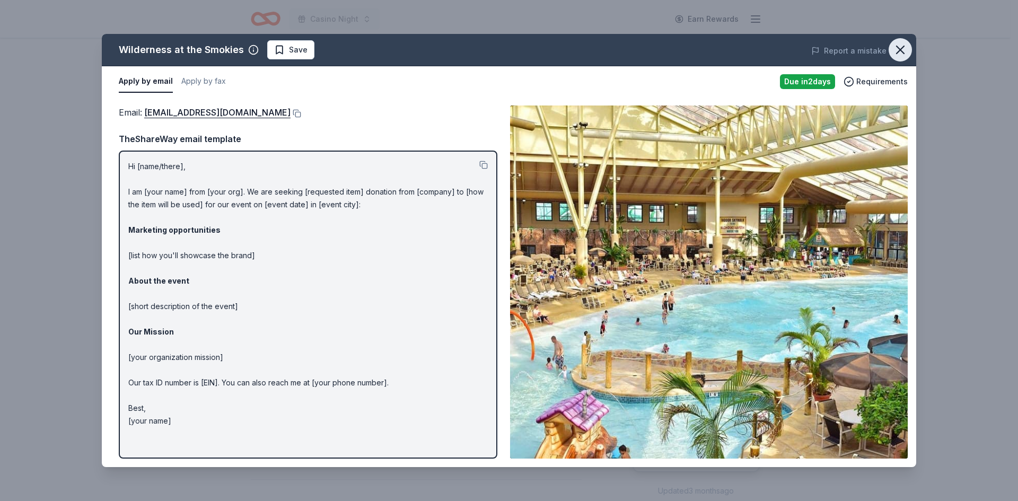
click at [906, 47] on icon "button" at bounding box center [900, 49] width 15 height 15
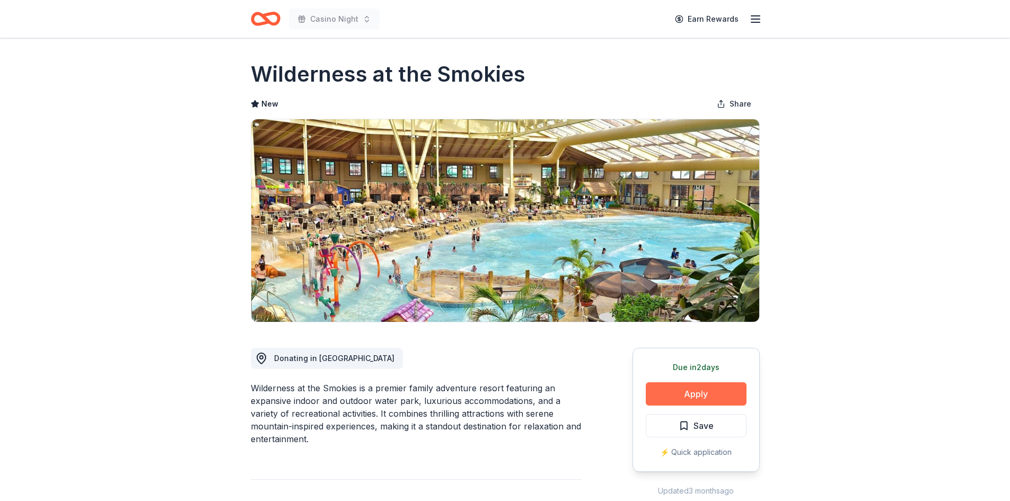
click at [664, 386] on button "Apply" at bounding box center [696, 393] width 101 height 23
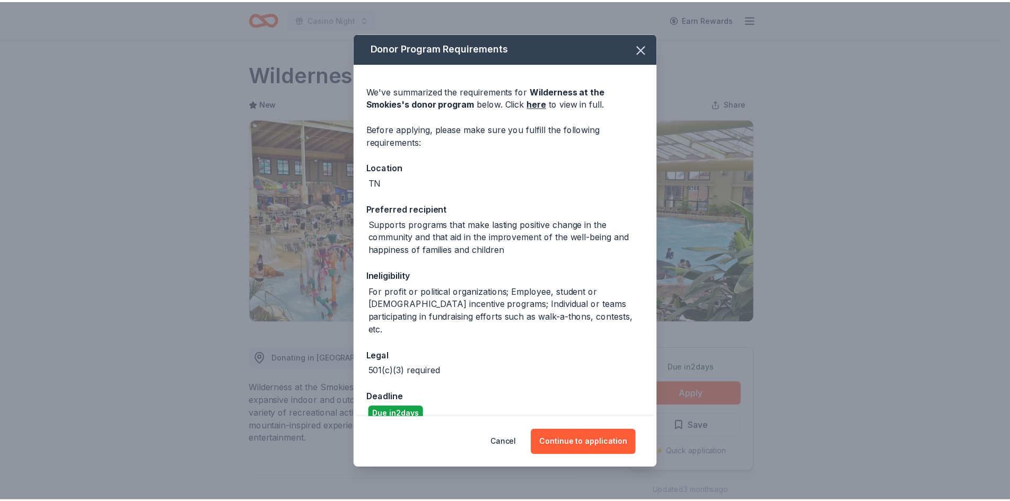
scroll to position [4, 0]
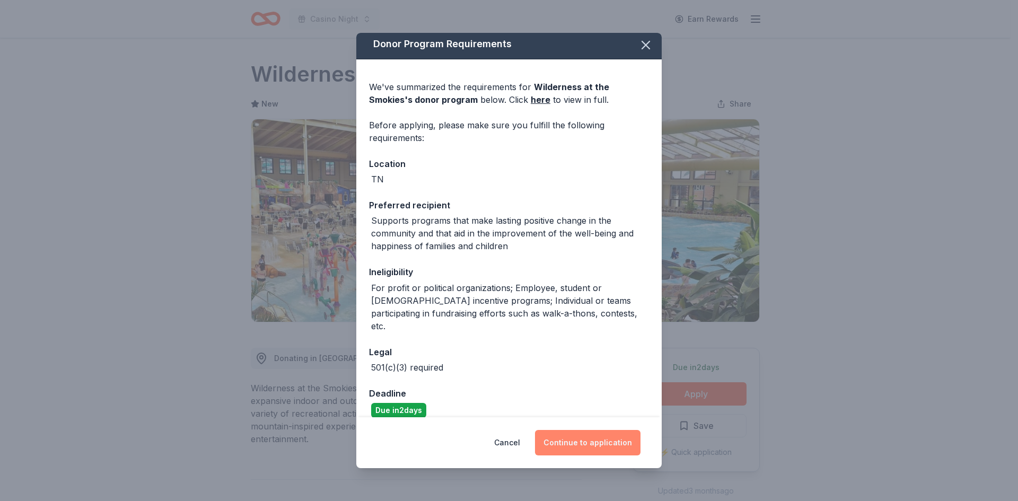
click at [615, 445] on button "Continue to application" at bounding box center [588, 442] width 106 height 25
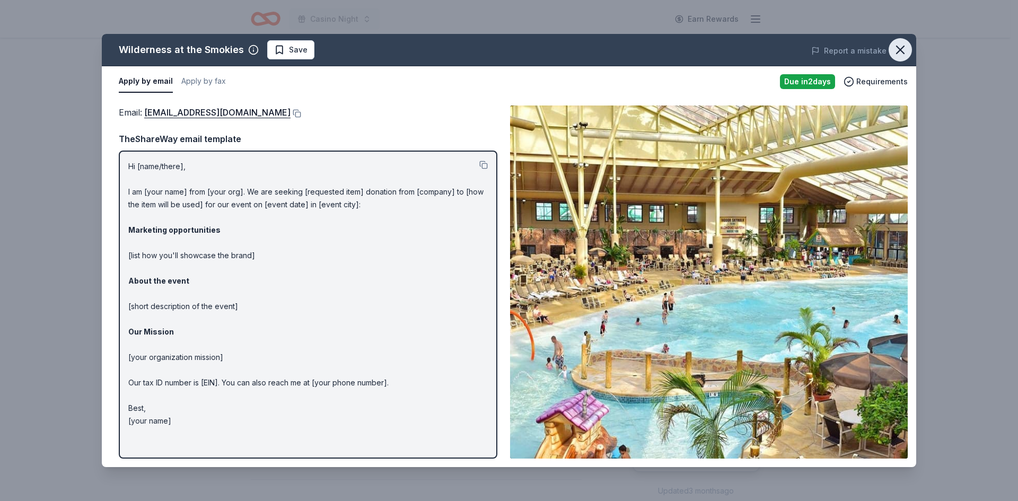
click at [899, 47] on icon "button" at bounding box center [900, 49] width 15 height 15
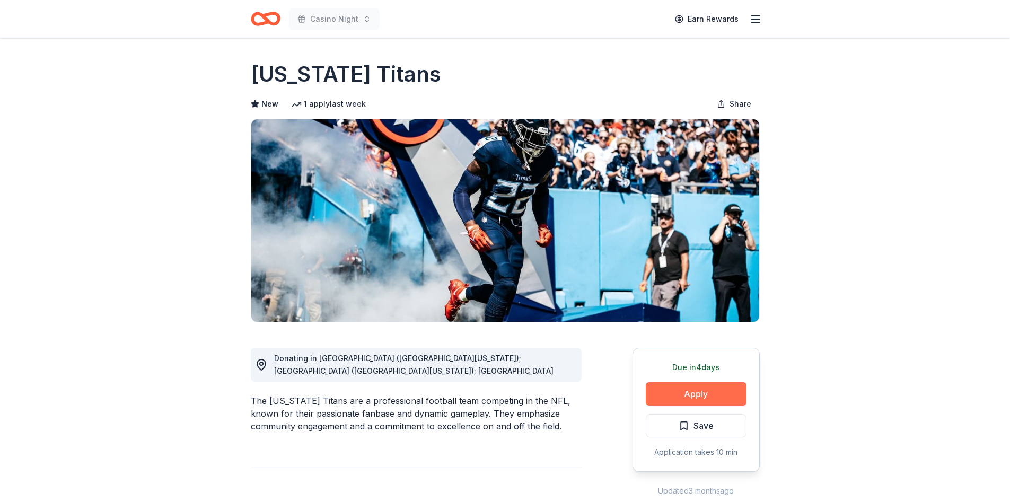
click at [705, 396] on button "Apply" at bounding box center [696, 393] width 101 height 23
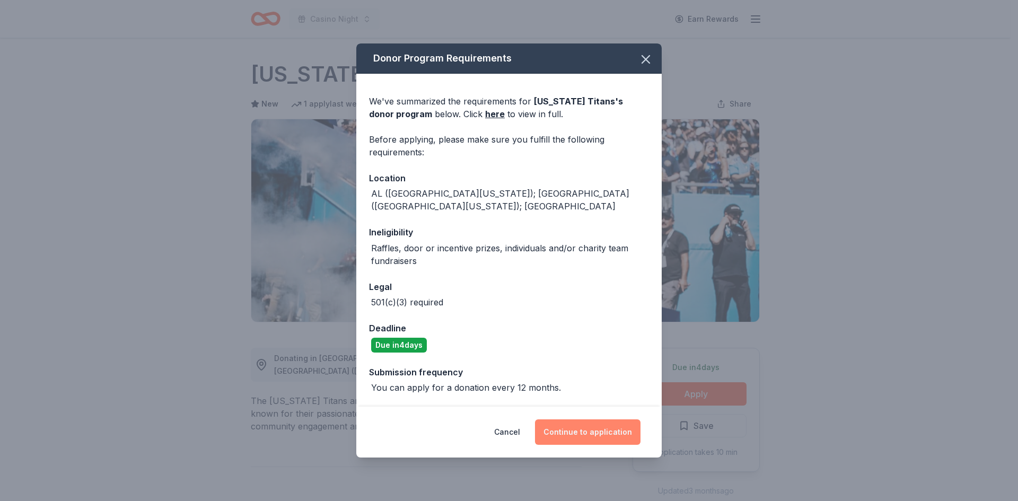
click at [605, 430] on button "Continue to application" at bounding box center [588, 432] width 106 height 25
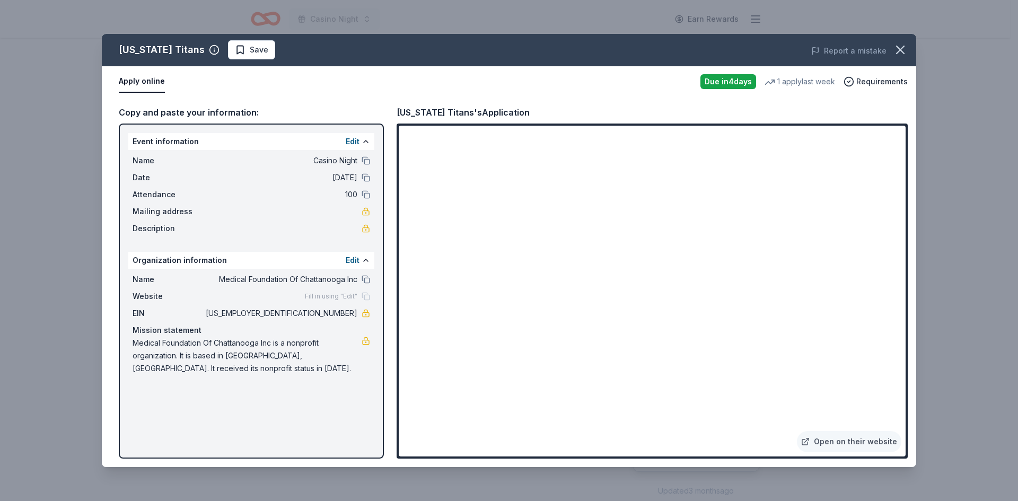
click at [124, 280] on div "Event information Edit Name Casino Night Date [DATE] Attendance 100 Mailing add…" at bounding box center [251, 291] width 265 height 335
click at [895, 52] on icon "button" at bounding box center [900, 49] width 15 height 15
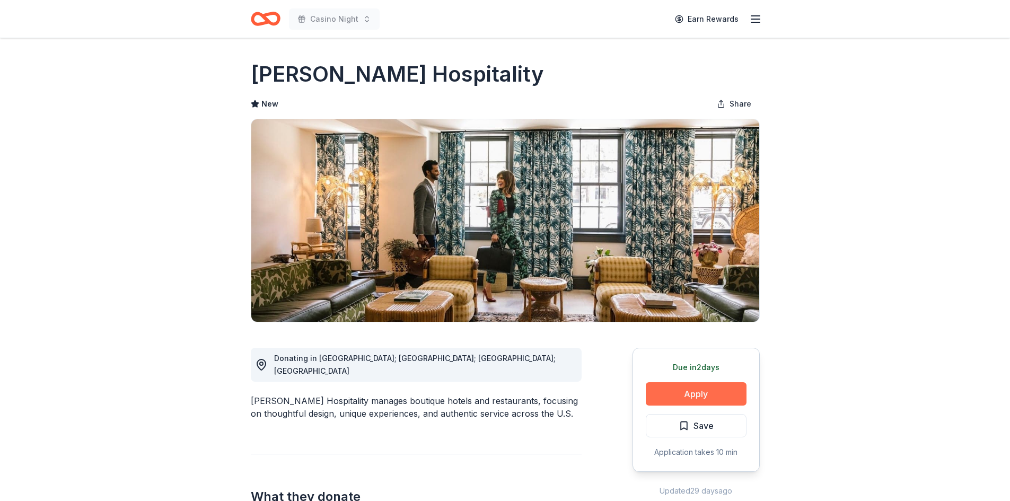
click at [729, 392] on button "Apply" at bounding box center [696, 393] width 101 height 23
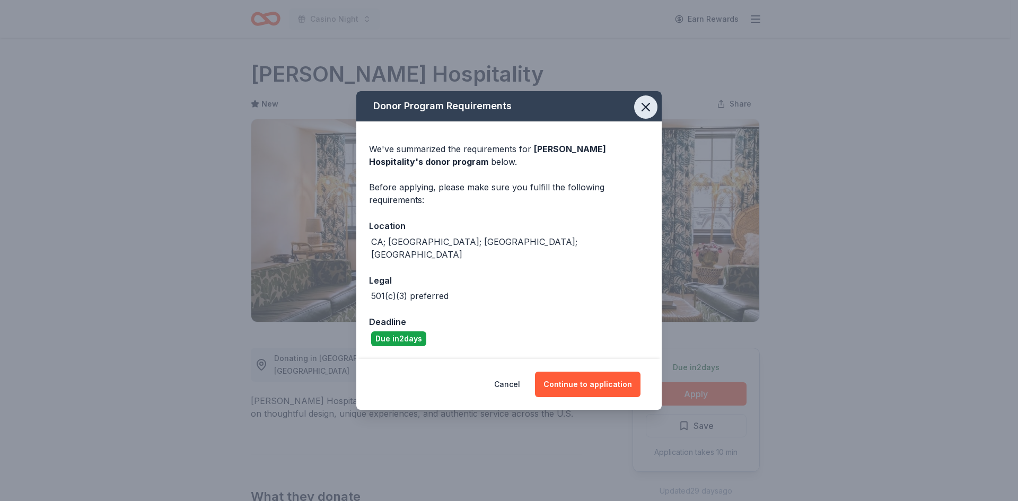
click at [648, 111] on icon "button" at bounding box center [646, 107] width 15 height 15
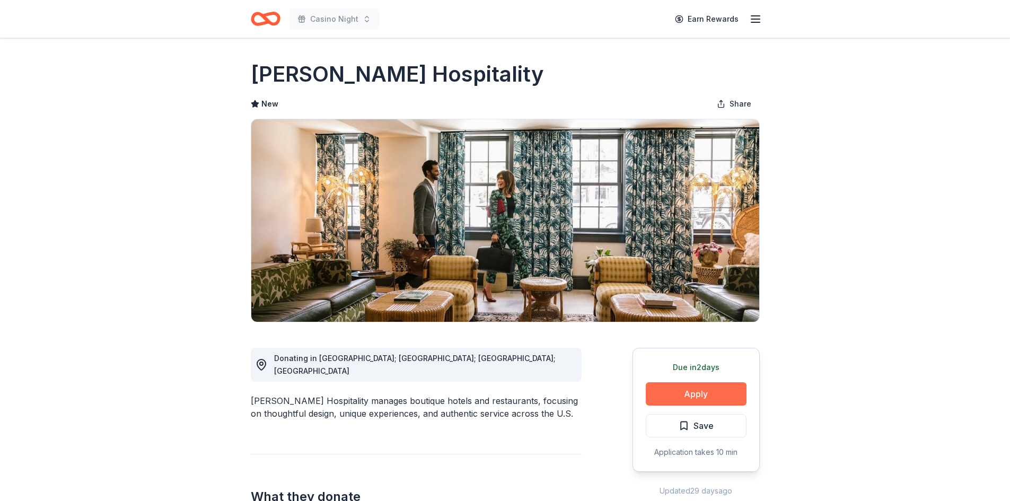
click at [707, 396] on button "Apply" at bounding box center [696, 393] width 101 height 23
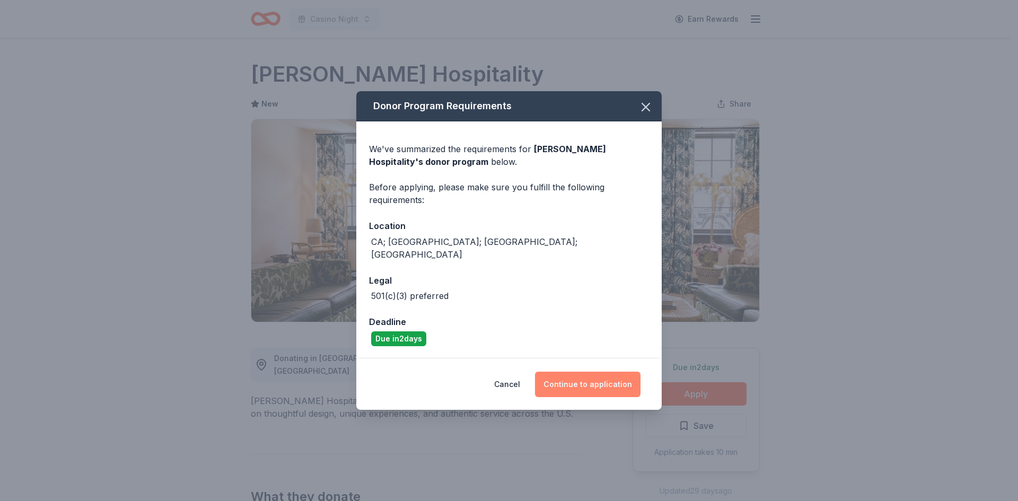
click at [614, 374] on button "Continue to application" at bounding box center [588, 384] width 106 height 25
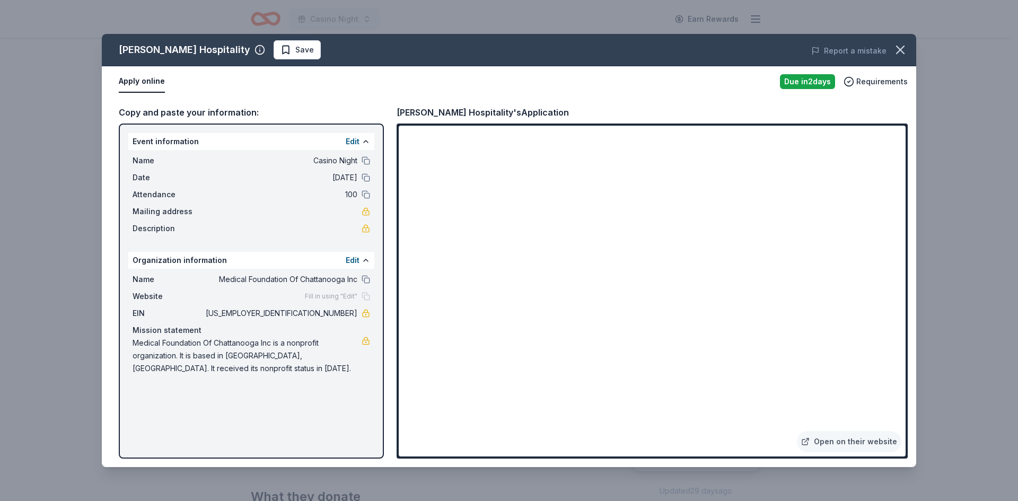
click at [991, 217] on div "Oliver Hospitality Save Report a mistake Apply online Due in 2 days Requirement…" at bounding box center [509, 250] width 1018 height 501
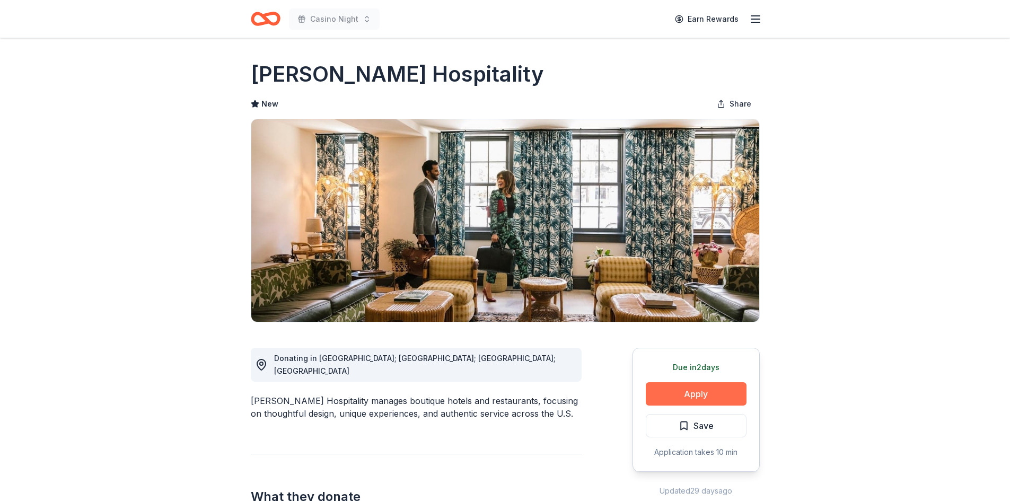
click at [721, 388] on button "Apply" at bounding box center [696, 393] width 101 height 23
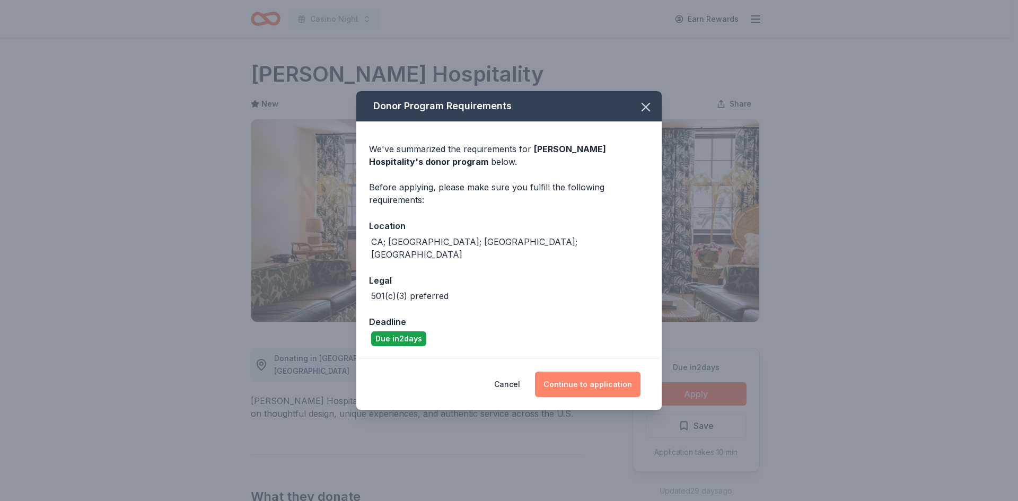
click at [591, 377] on button "Continue to application" at bounding box center [588, 384] width 106 height 25
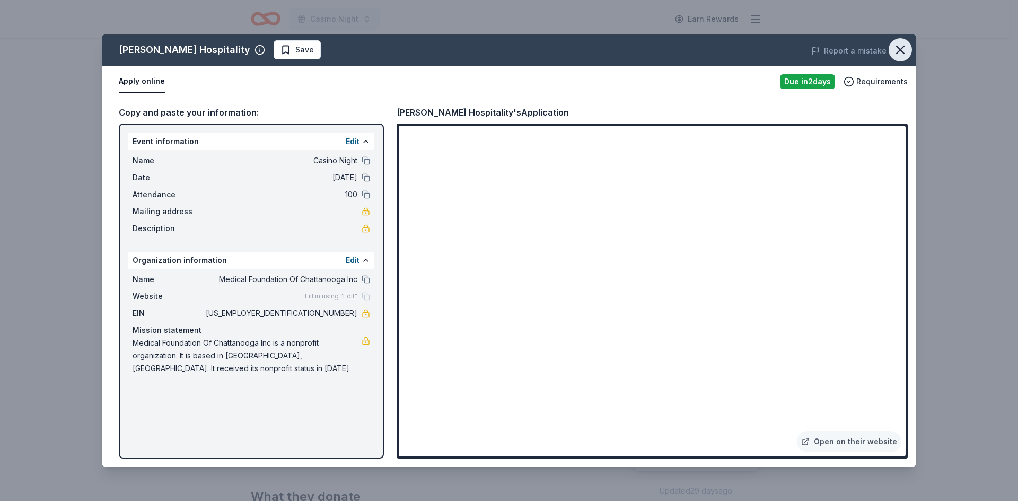
click at [898, 45] on icon "button" at bounding box center [900, 49] width 15 height 15
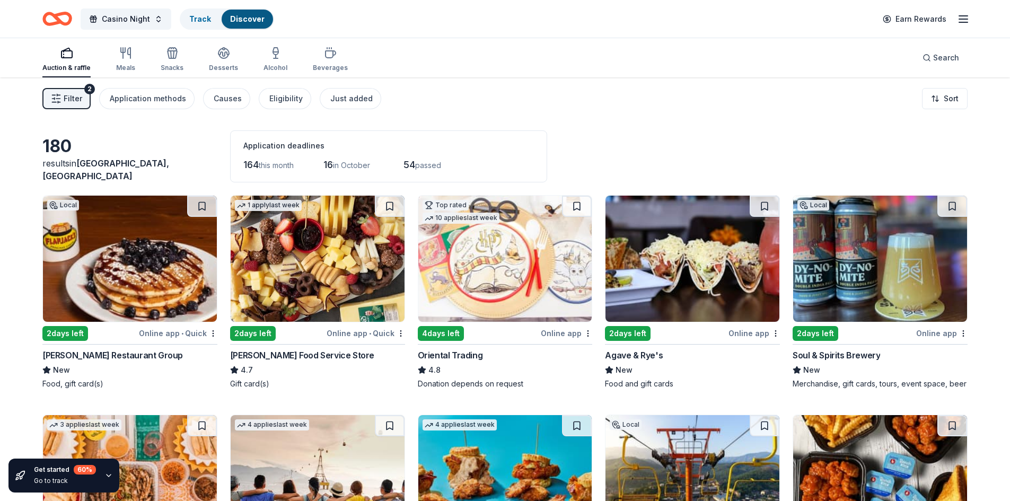
scroll to position [1822, 0]
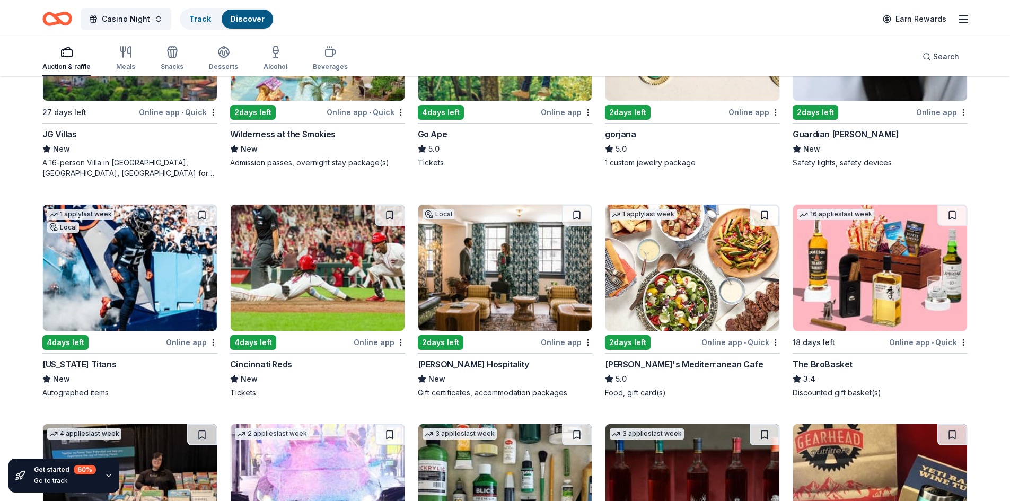
click at [689, 313] on img at bounding box center [693, 268] width 174 height 126
click at [888, 271] on img at bounding box center [880, 268] width 174 height 126
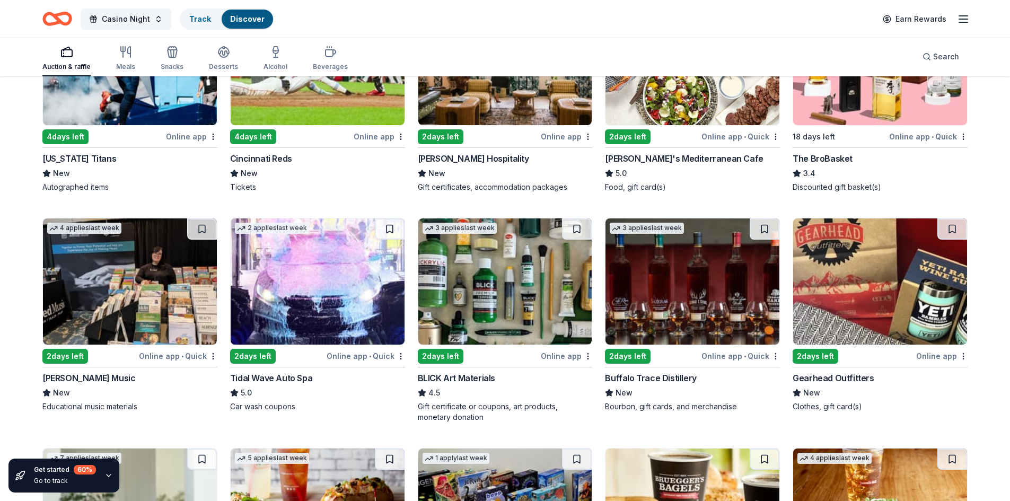
scroll to position [2087, 0]
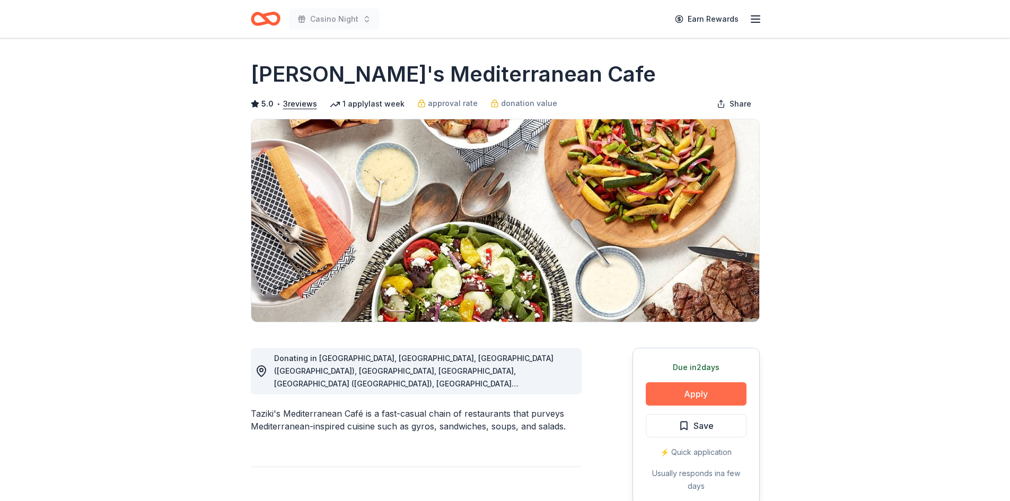
click at [714, 389] on button "Apply" at bounding box center [696, 393] width 101 height 23
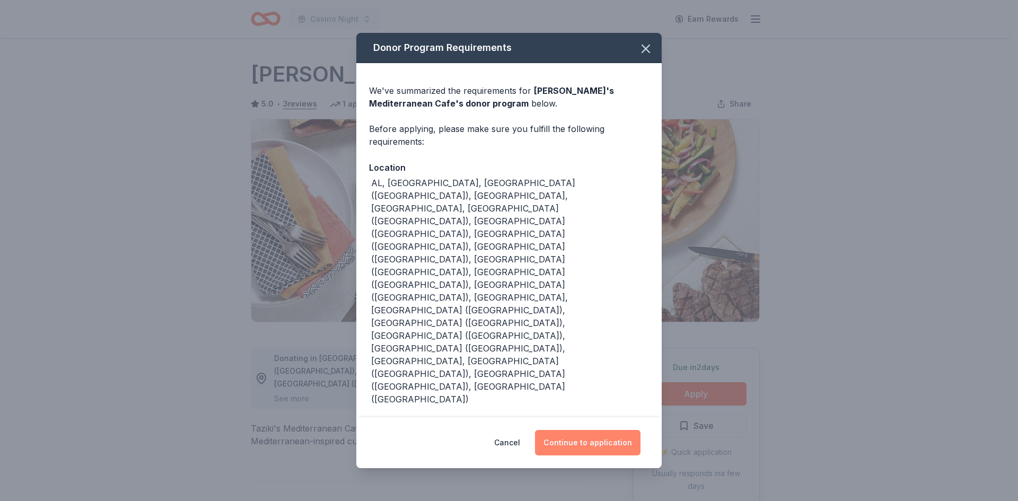
click at [592, 430] on button "Continue to application" at bounding box center [588, 442] width 106 height 25
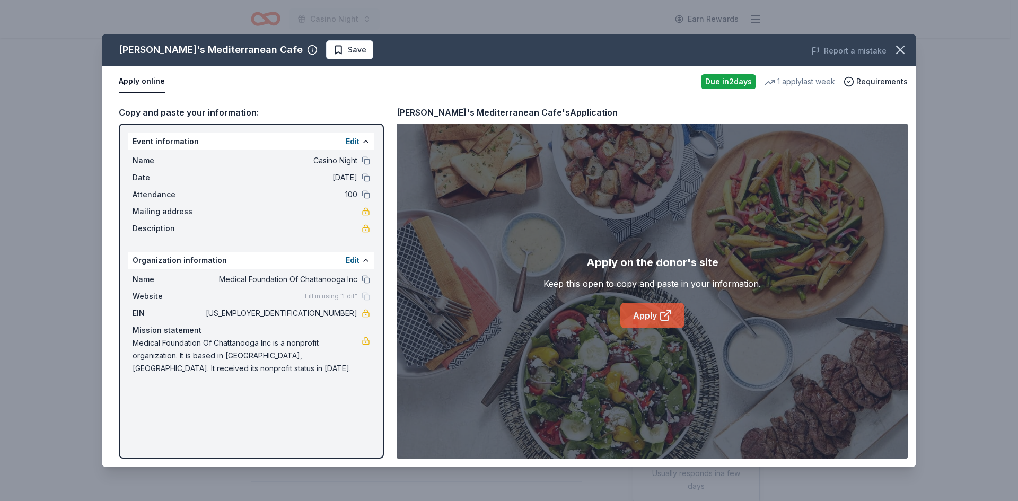
click at [661, 317] on icon at bounding box center [665, 316] width 8 height 8
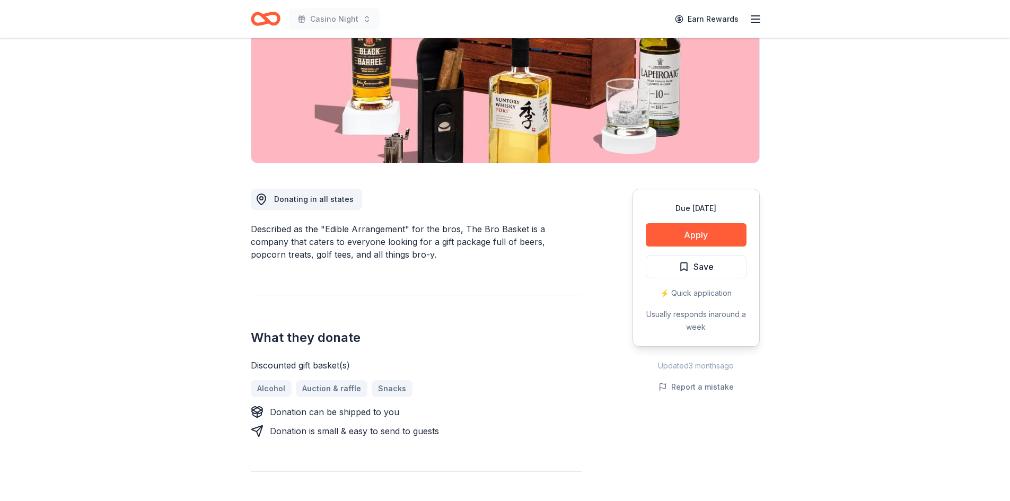
scroll to position [106, 0]
